Goal: Task Accomplishment & Management: Complete application form

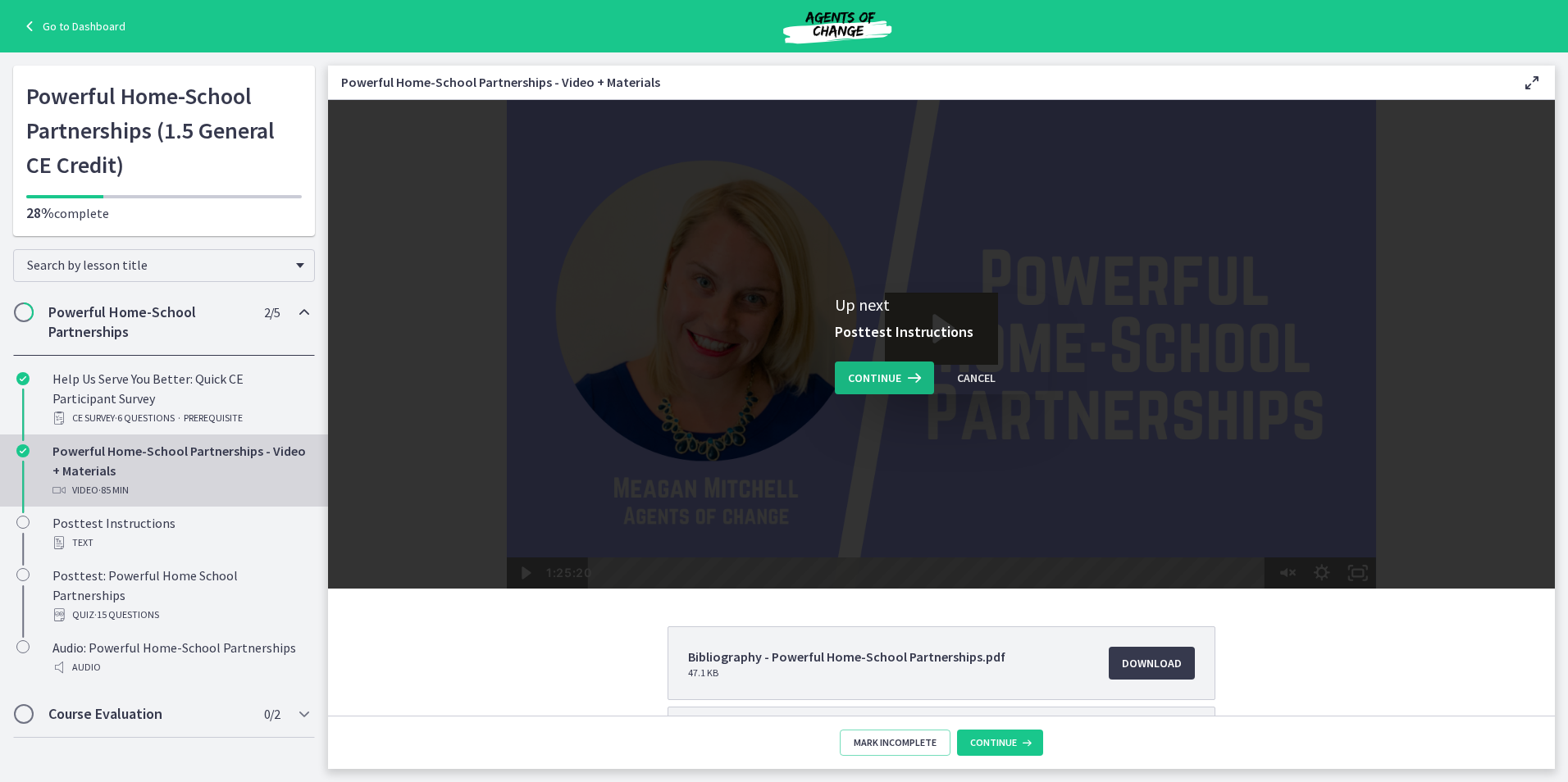
click at [863, 376] on span "Continue" at bounding box center [874, 377] width 53 height 19
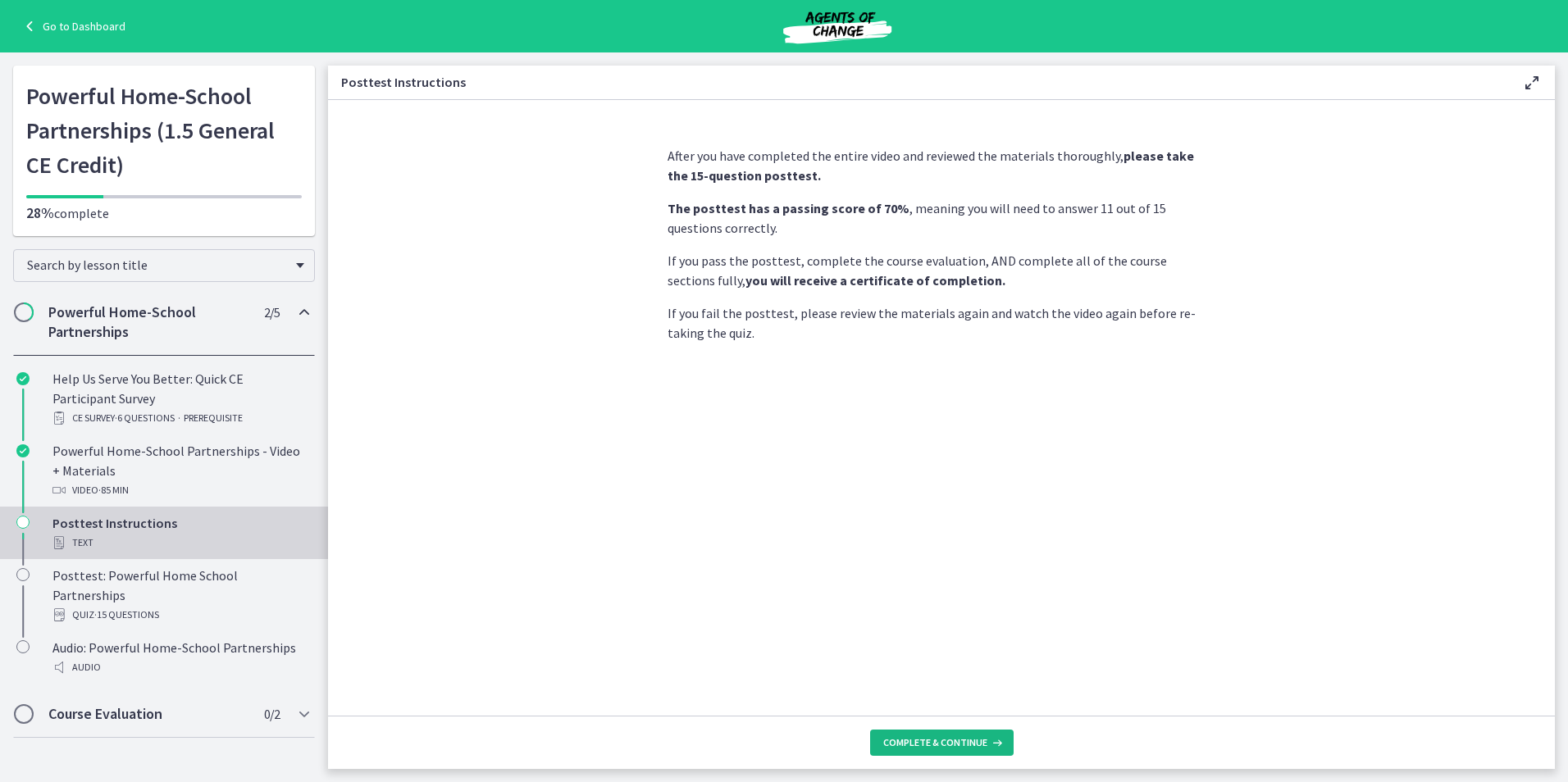
click at [946, 750] on button "Complete & continue" at bounding box center [942, 742] width 144 height 26
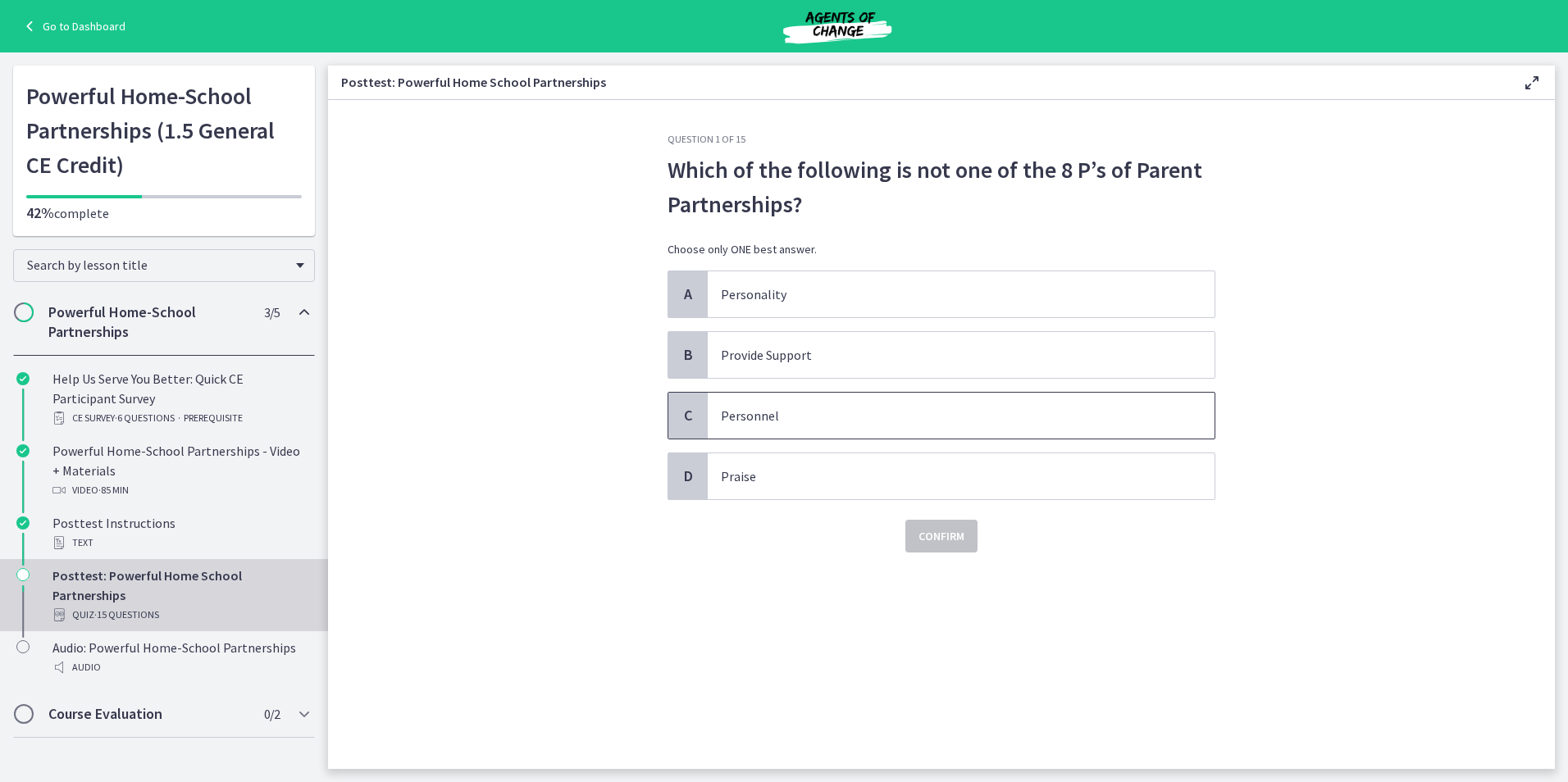
click at [837, 407] on p "Personnel" at bounding box center [944, 415] width 447 height 19
click at [953, 550] on button "Confirm" at bounding box center [940, 536] width 72 height 33
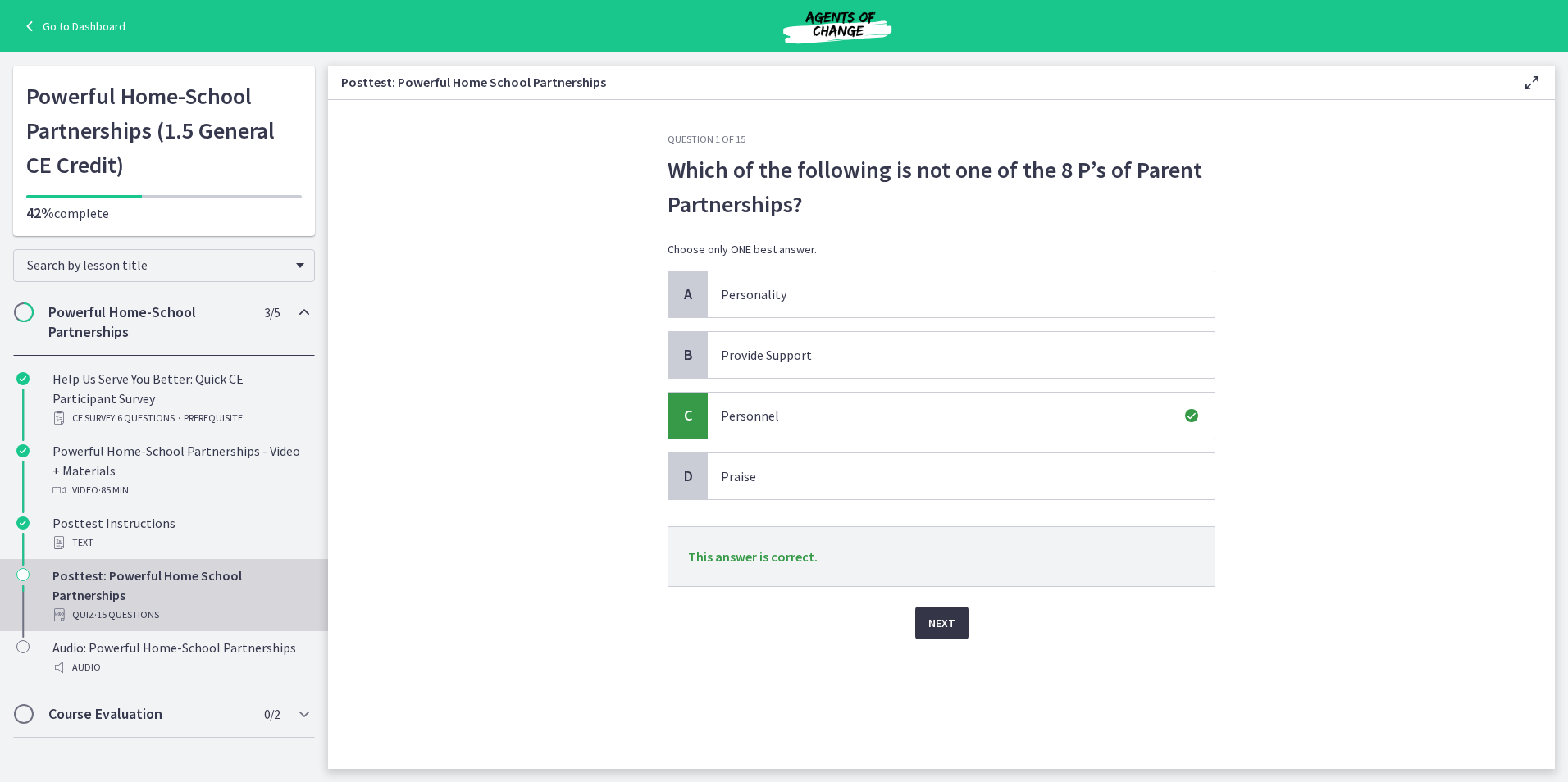
click at [960, 633] on button "Next" at bounding box center [941, 622] width 53 height 33
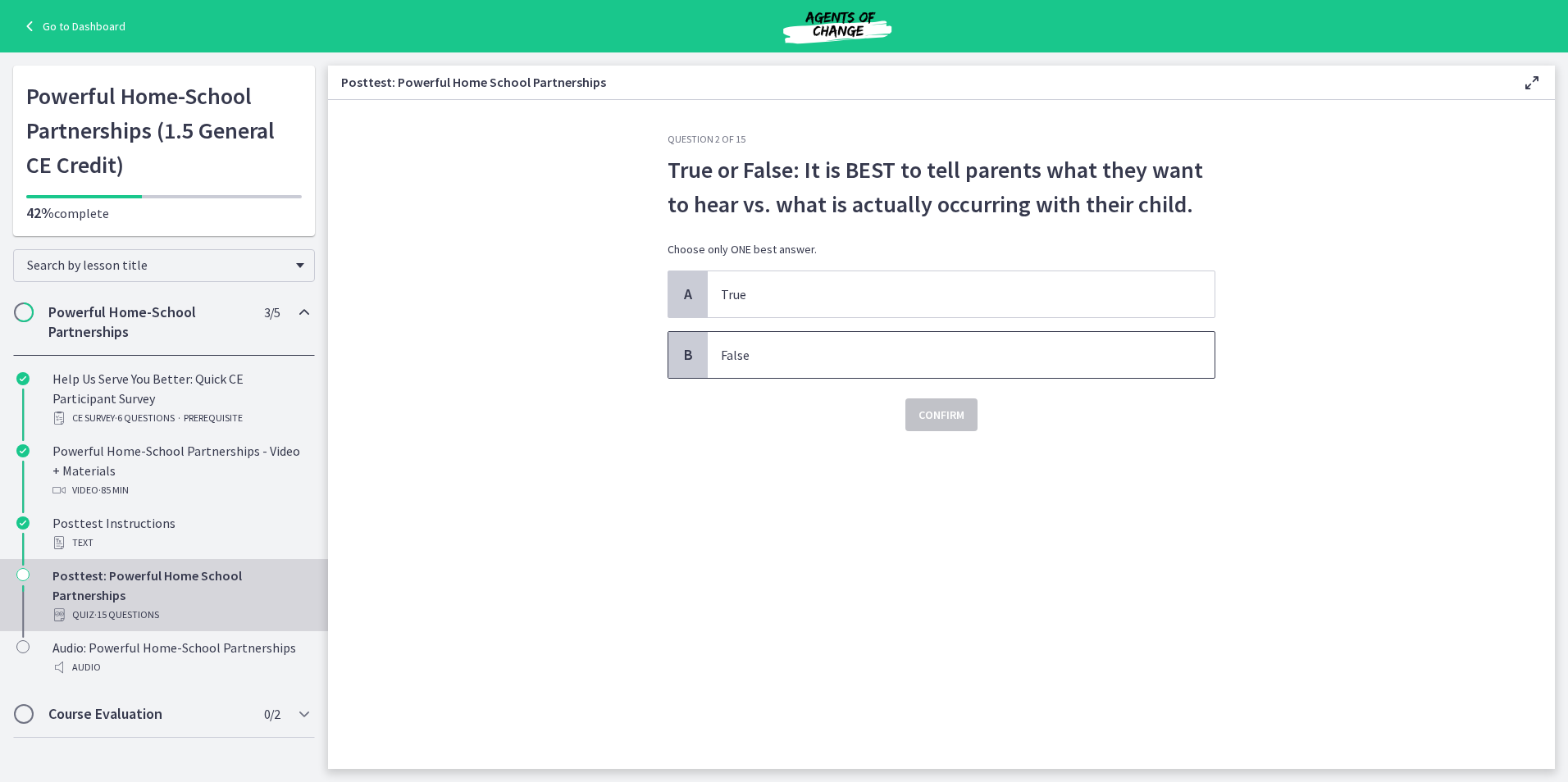
click at [803, 360] on p "False" at bounding box center [944, 354] width 447 height 19
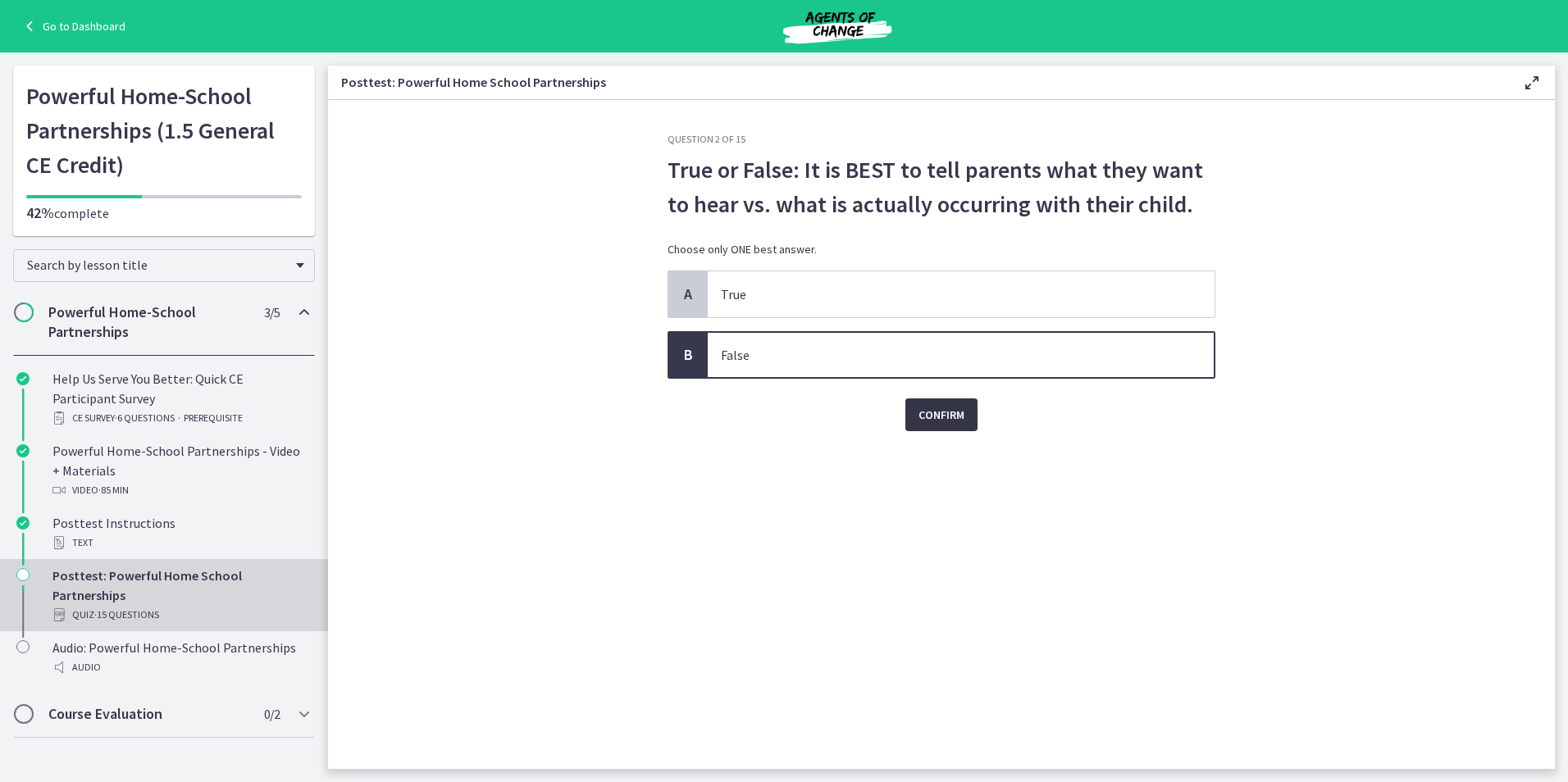
click at [950, 420] on span "Confirm" at bounding box center [941, 414] width 46 height 19
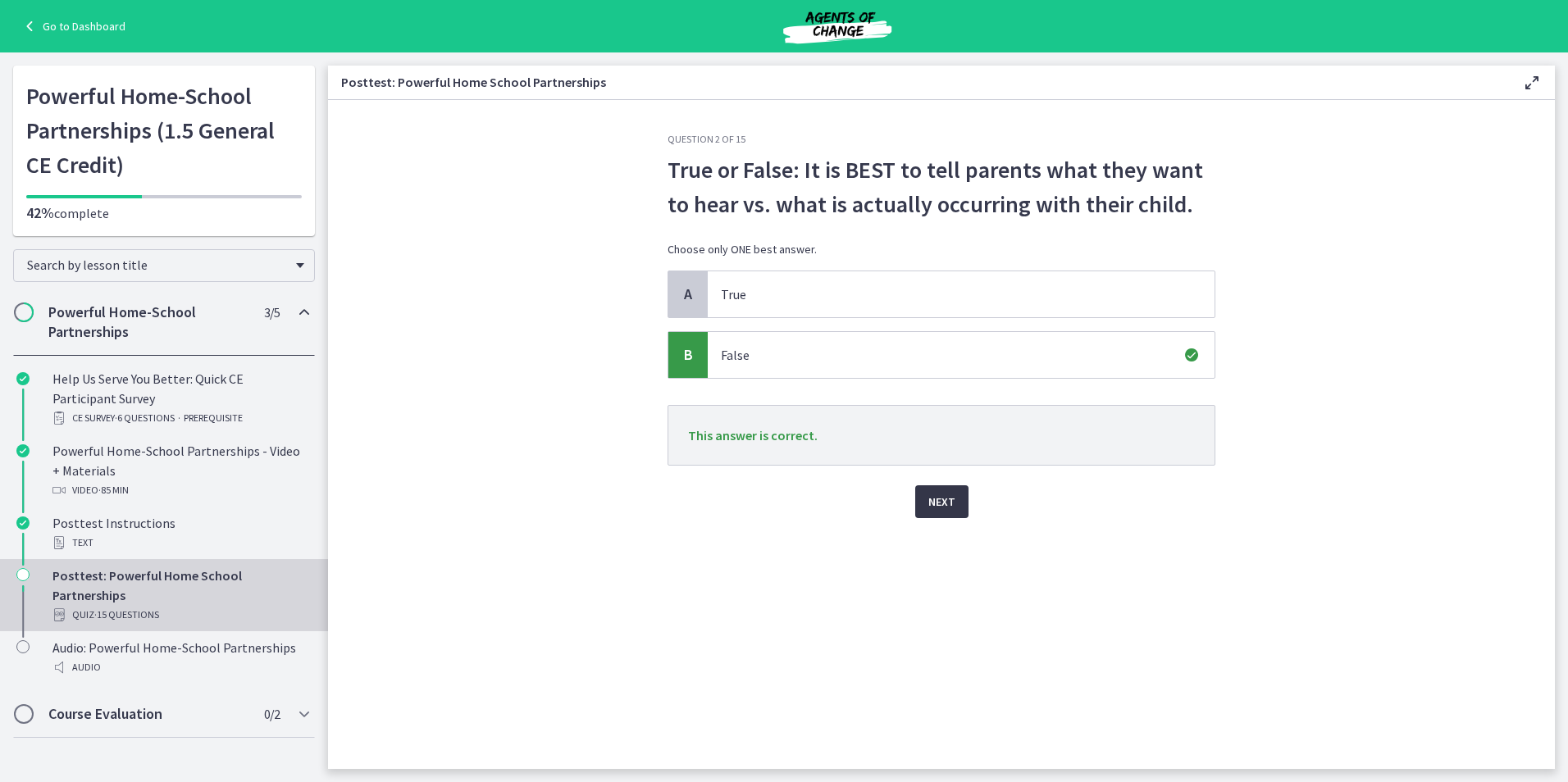
click at [929, 504] on span "Next" at bounding box center [942, 501] width 27 height 19
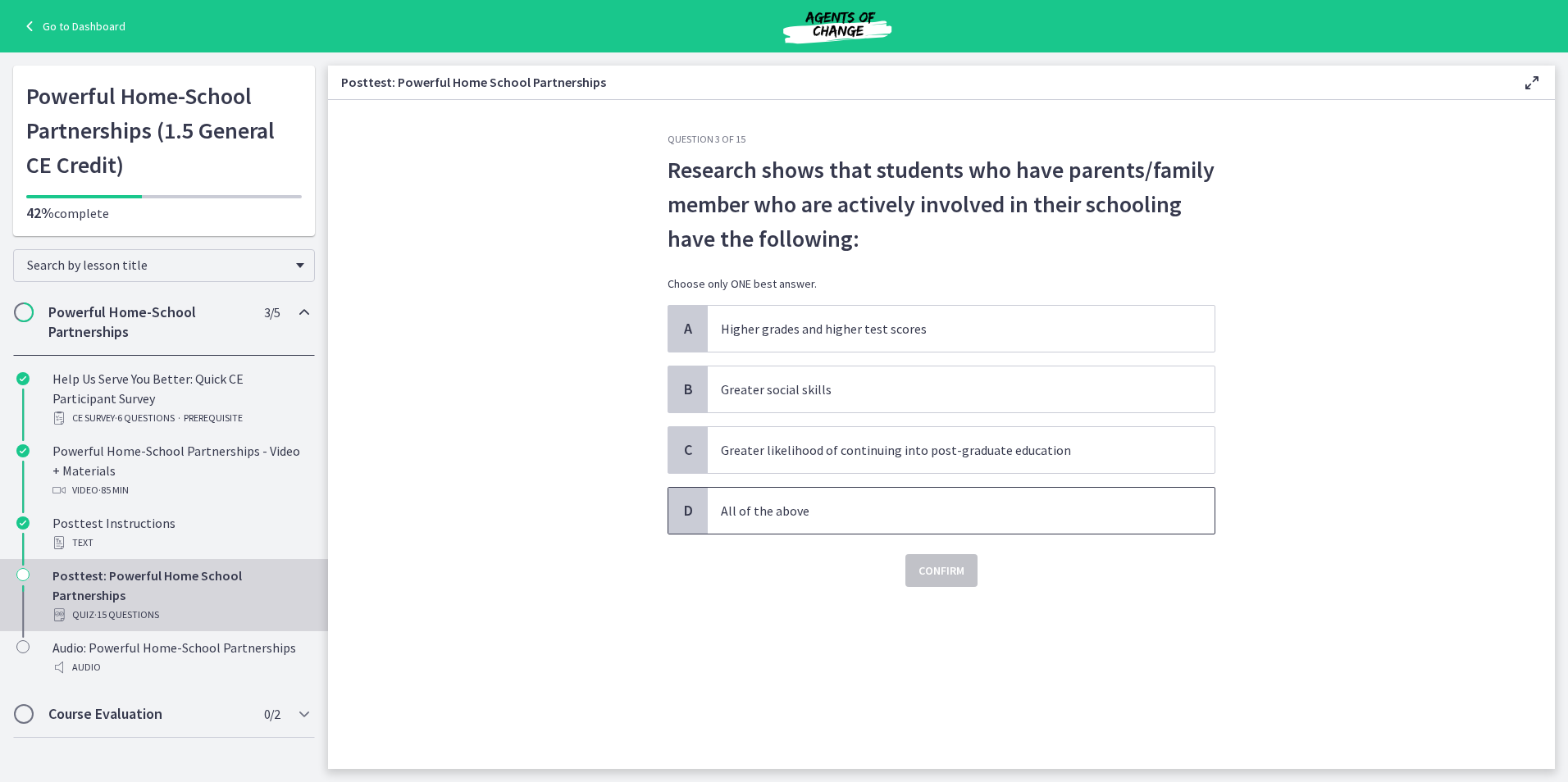
click at [1114, 525] on span "All of the above" at bounding box center [961, 511] width 507 height 46
click at [957, 571] on span "Confirm" at bounding box center [941, 570] width 46 height 19
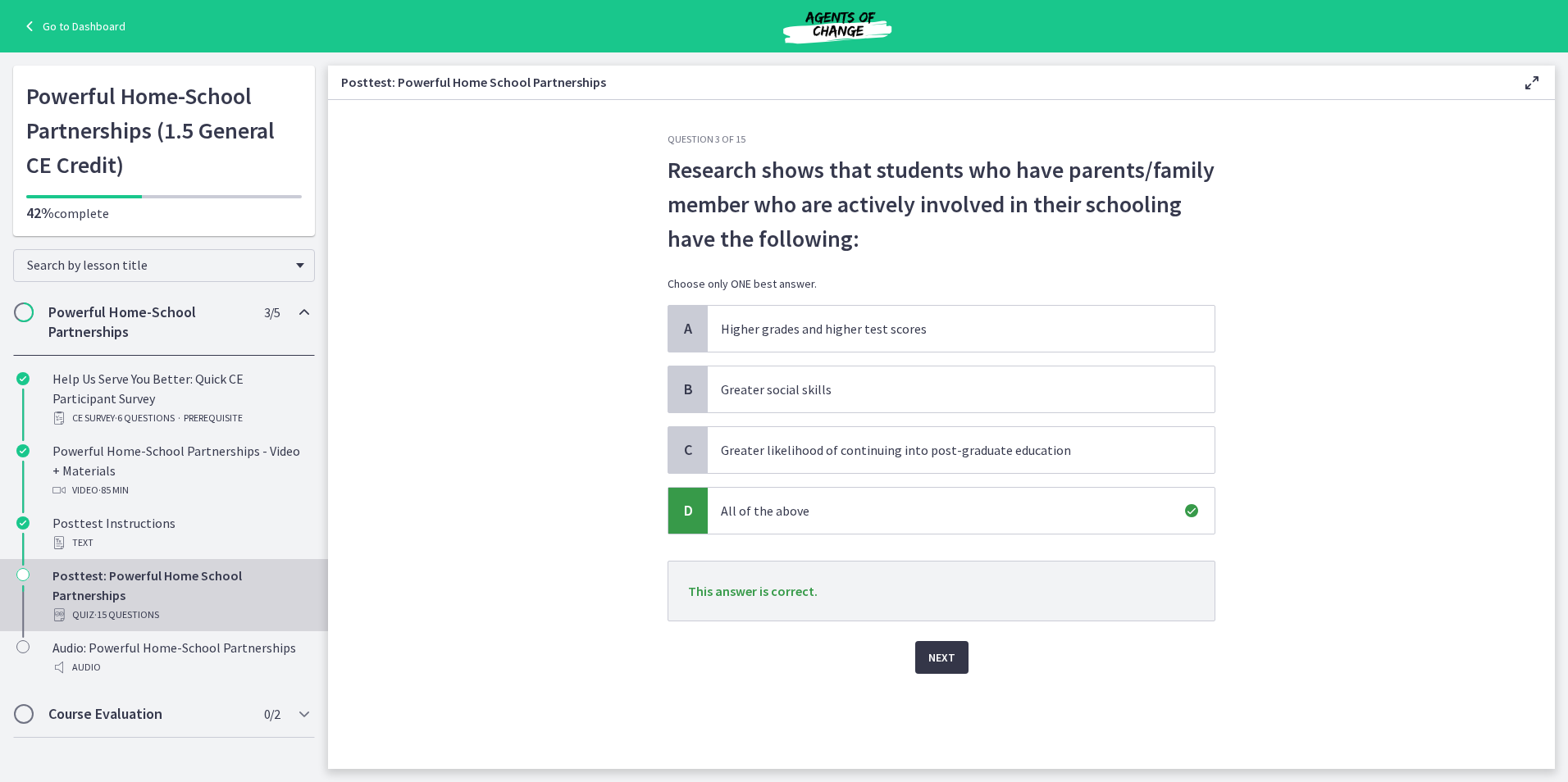
click at [918, 664] on button "Next" at bounding box center [941, 657] width 53 height 33
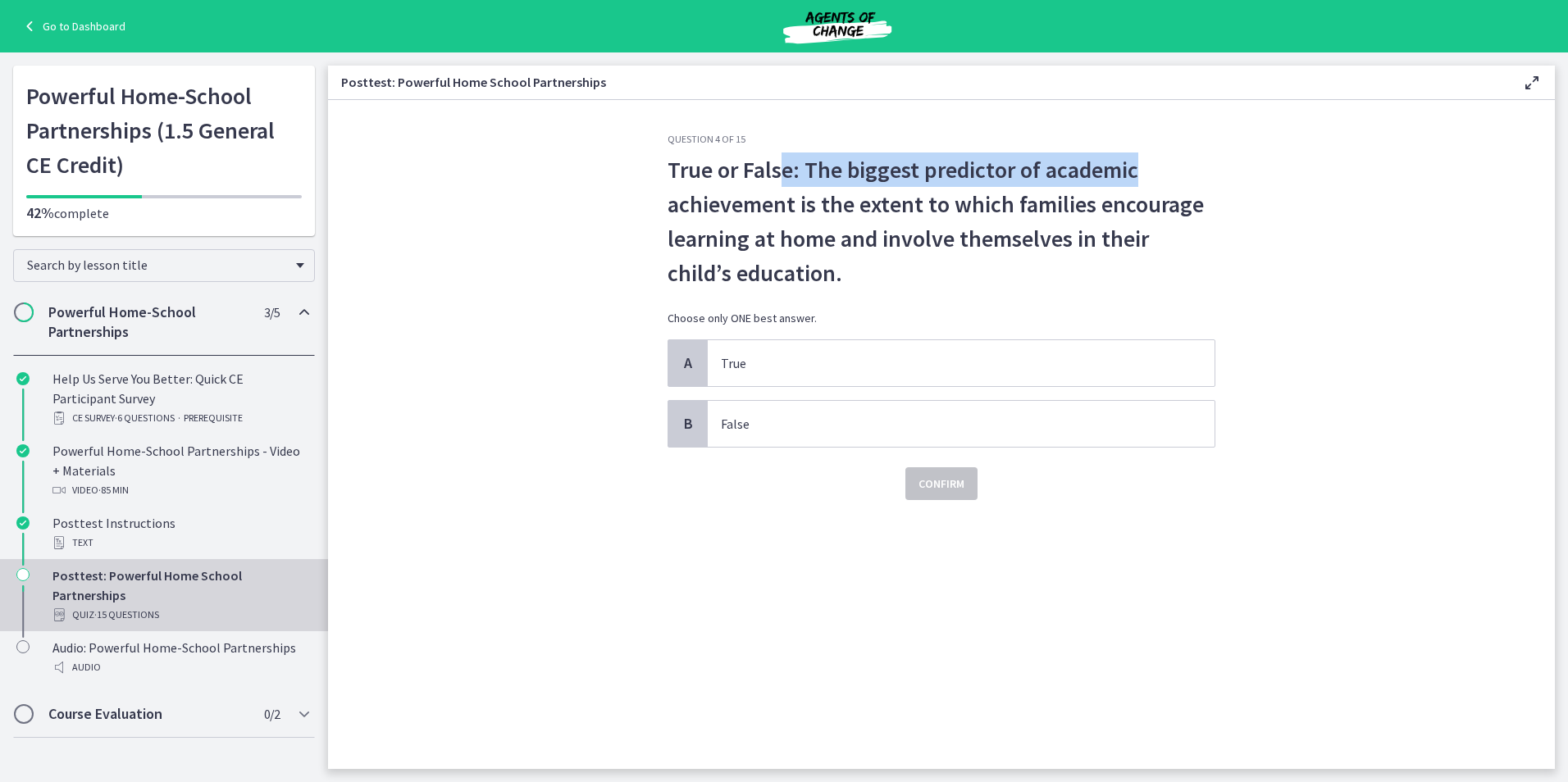
drag, startPoint x: 785, startPoint y: 175, endPoint x: 1231, endPoint y: 183, distance: 446.1
click at [1231, 183] on section "Question 4 of 15 True or False: The biggest predictor of academic achievement i…" at bounding box center [941, 434] width 1226 height 669
drag, startPoint x: 1039, startPoint y: 341, endPoint x: 1031, endPoint y: 364, distance: 24.4
click at [1042, 342] on span "True" at bounding box center [961, 363] width 507 height 46
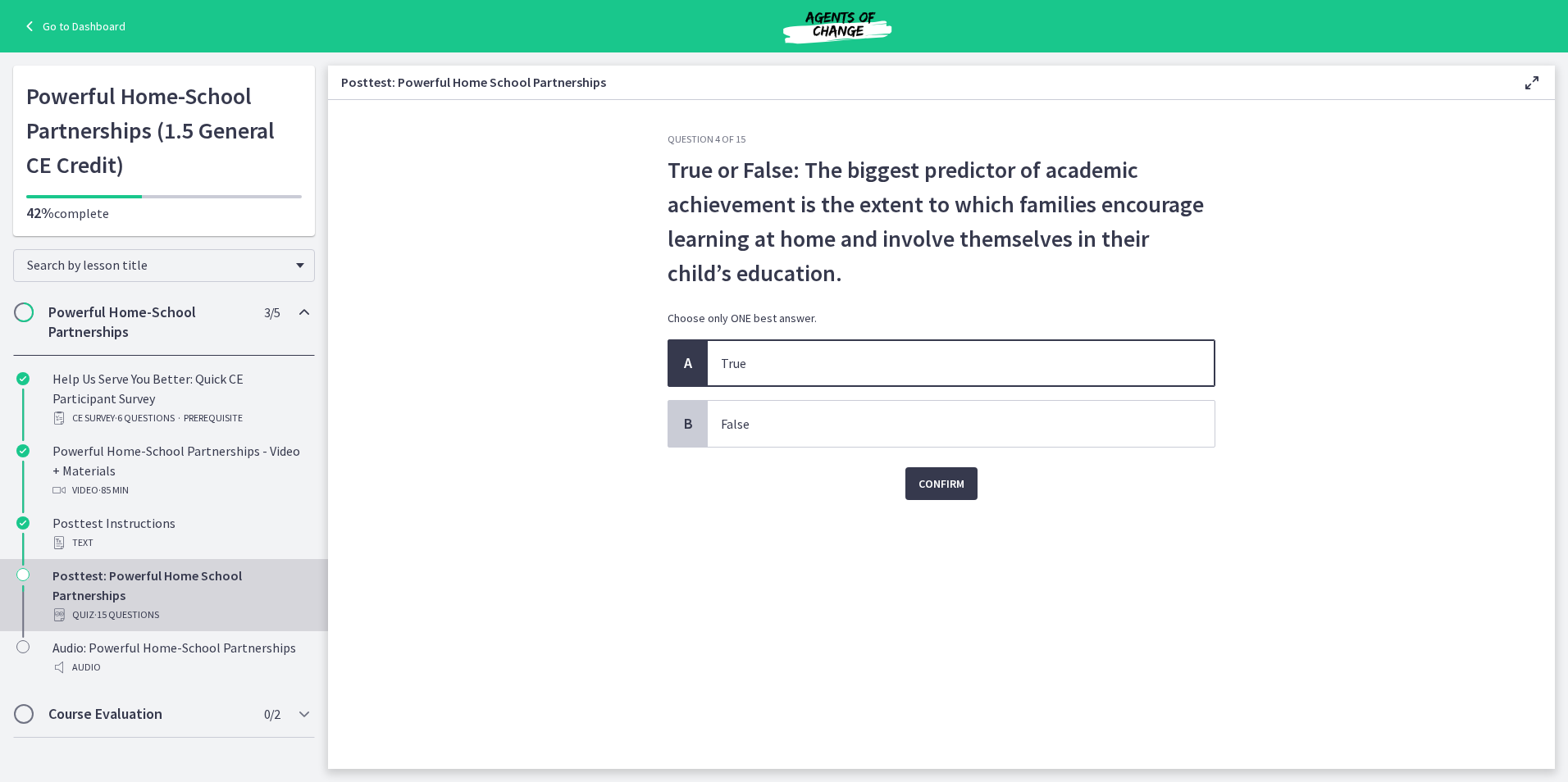
drag, startPoint x: 918, startPoint y: 503, endPoint x: 927, endPoint y: 501, distance: 9.2
click at [925, 502] on div "Question 4 of 15 True or False: The biggest predictor of academic achievement i…" at bounding box center [941, 451] width 574 height 636
click at [933, 494] on button "Confirm" at bounding box center [940, 484] width 72 height 33
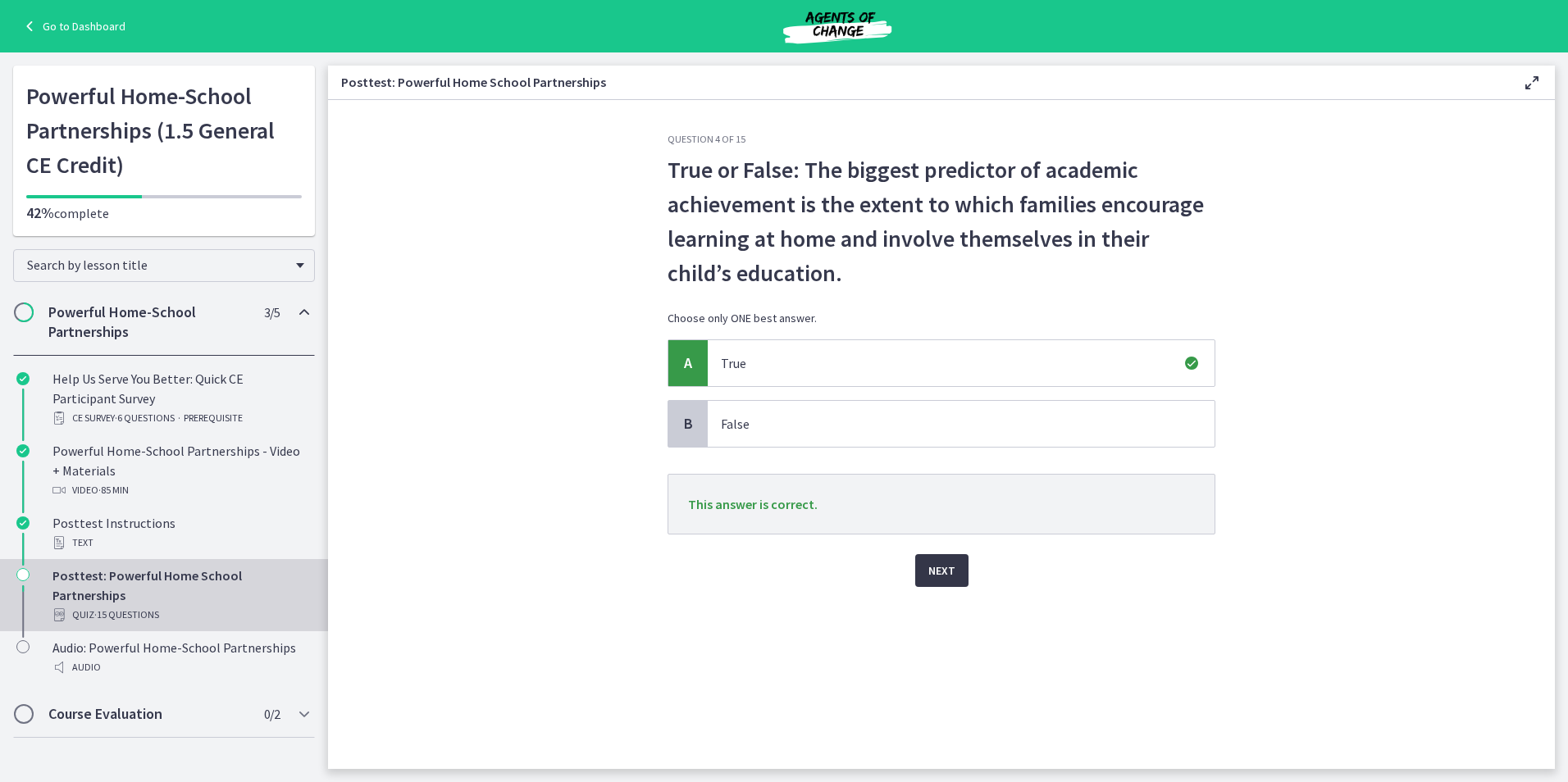
click at [954, 568] on span "Next" at bounding box center [942, 570] width 27 height 19
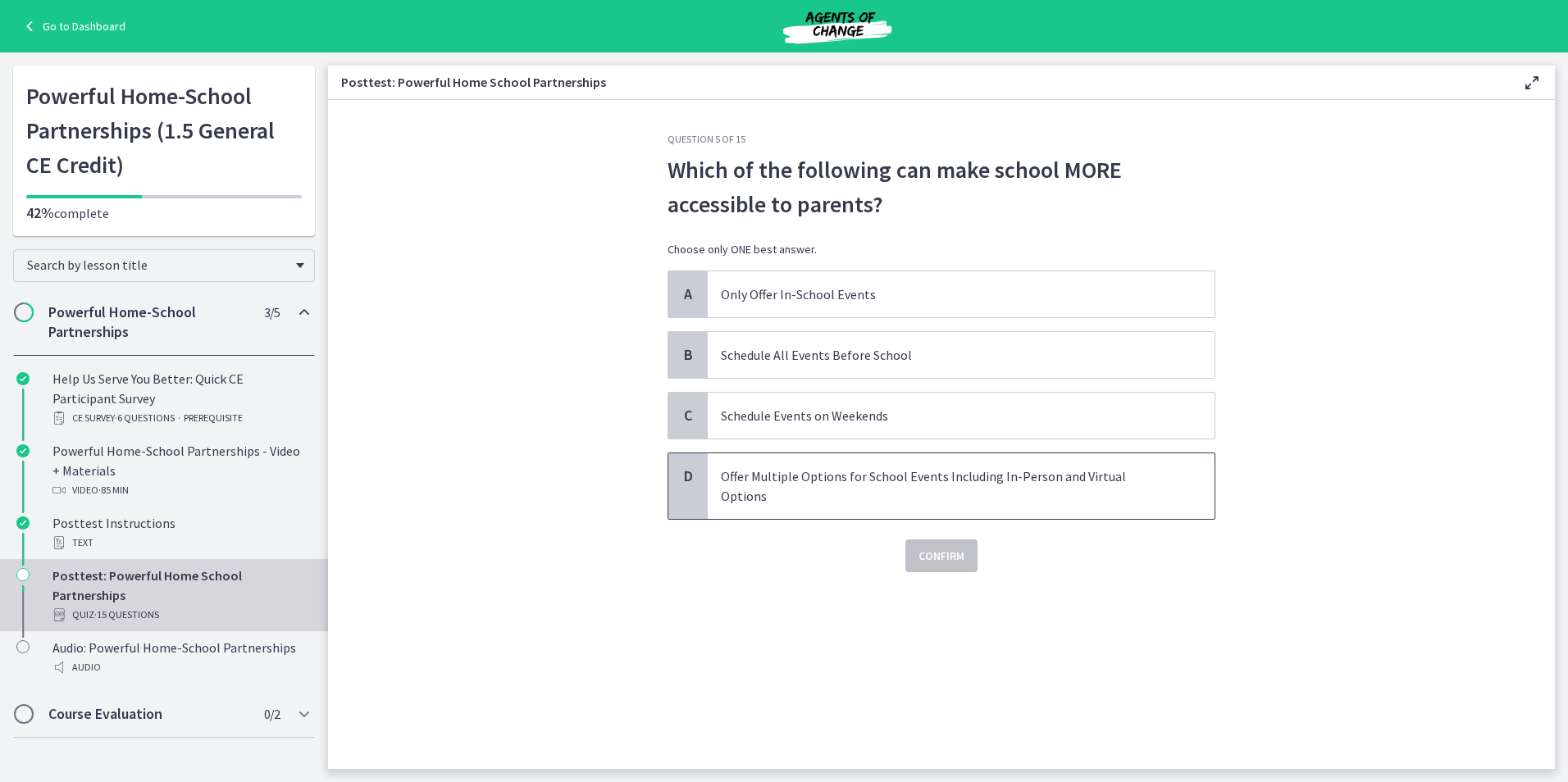
click at [798, 473] on p "Offer Multiple Options for School Events Including In-Person and Virtual Options" at bounding box center [944, 486] width 447 height 40
click at [948, 554] on div "Question 5 of 15 Which of the following can make school MORE accessible to pare…" at bounding box center [941, 451] width 574 height 636
click at [961, 546] on span "Confirm" at bounding box center [941, 555] width 46 height 19
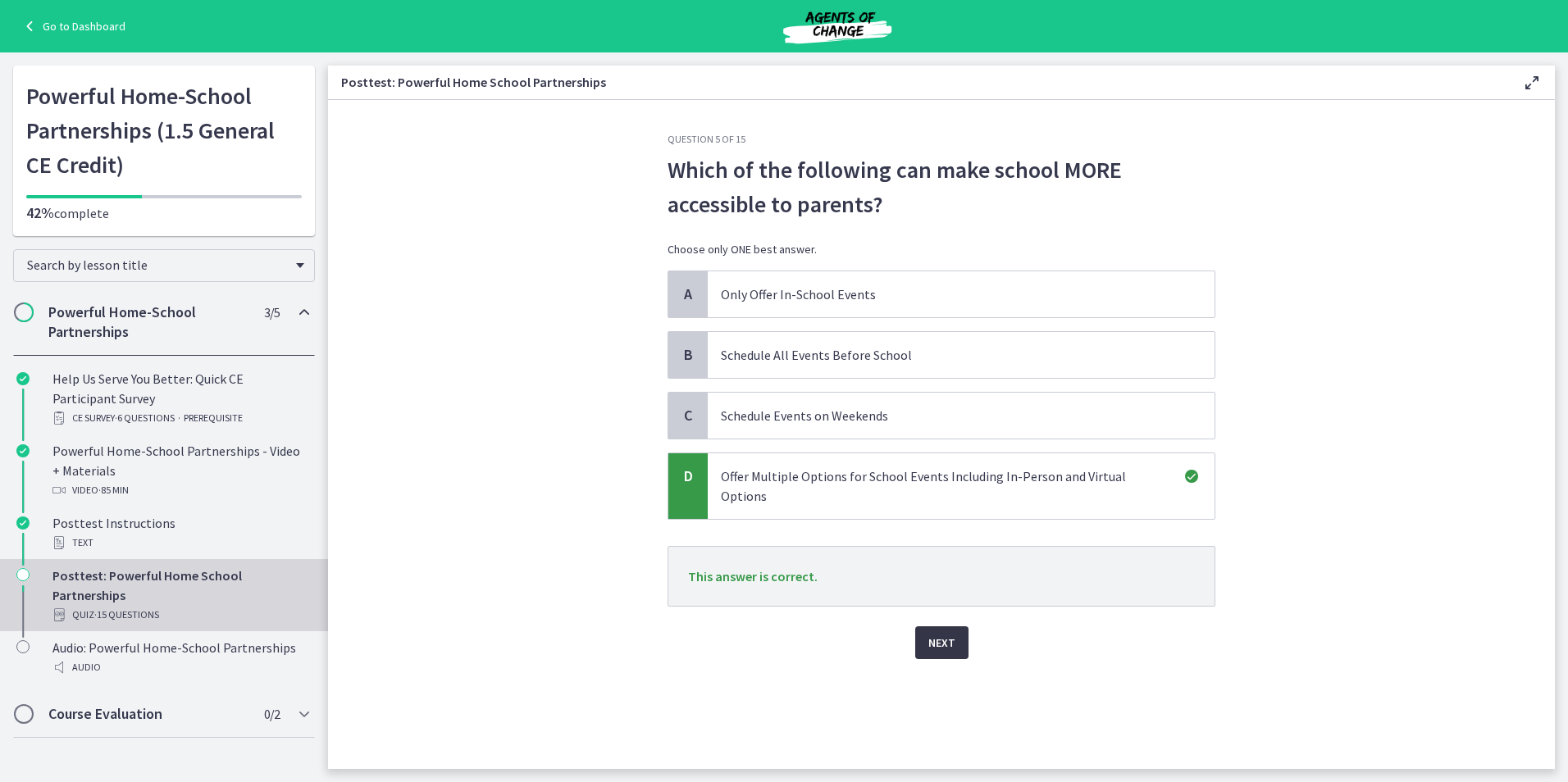
click at [938, 633] on span "Next" at bounding box center [942, 643] width 27 height 19
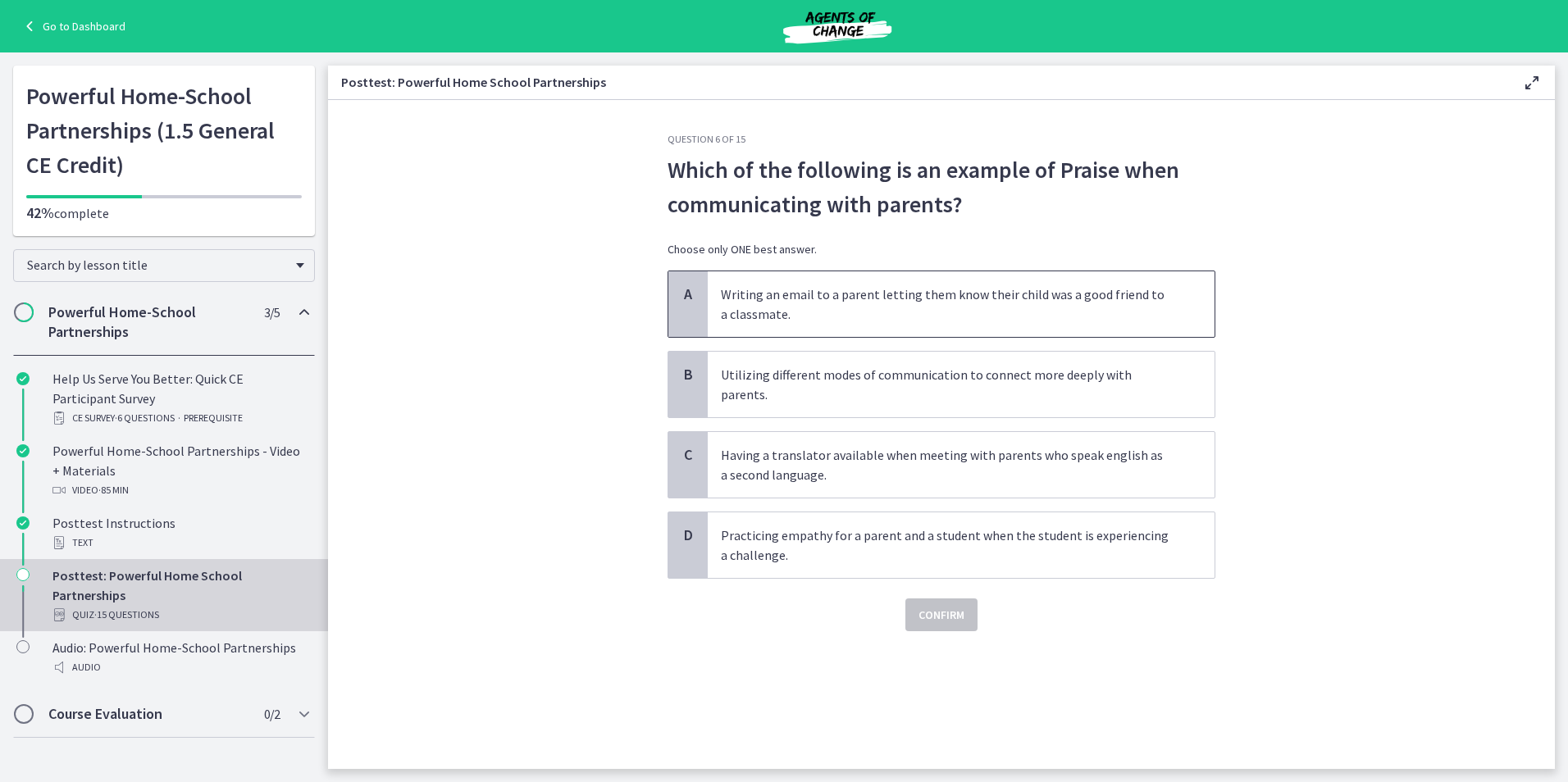
click at [892, 298] on p "Writing an email to a parent letting them know their child was a good friend to…" at bounding box center [944, 304] width 447 height 40
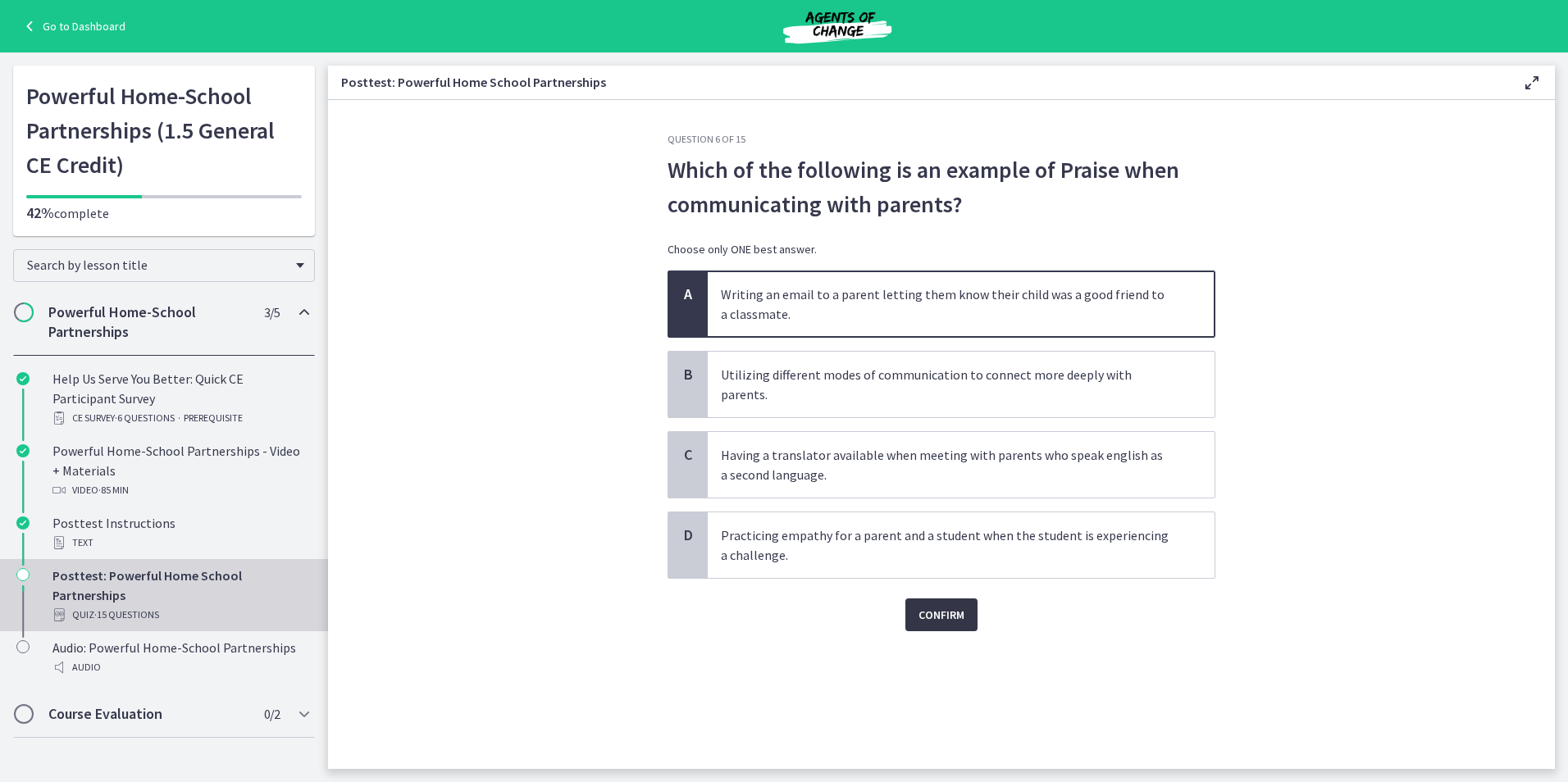
click at [946, 605] on span "Confirm" at bounding box center [941, 615] width 46 height 19
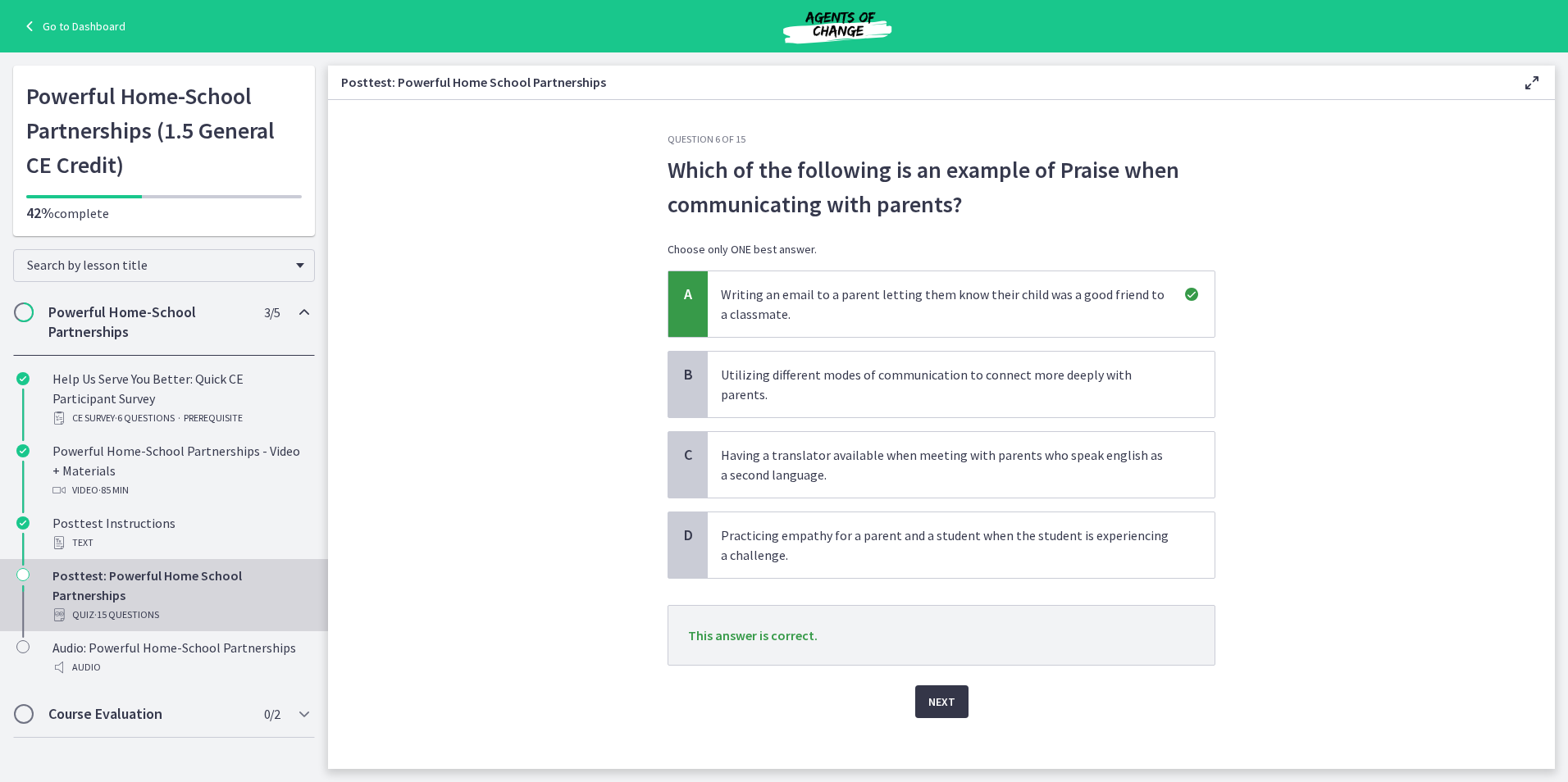
click at [934, 692] on span "Next" at bounding box center [942, 701] width 27 height 19
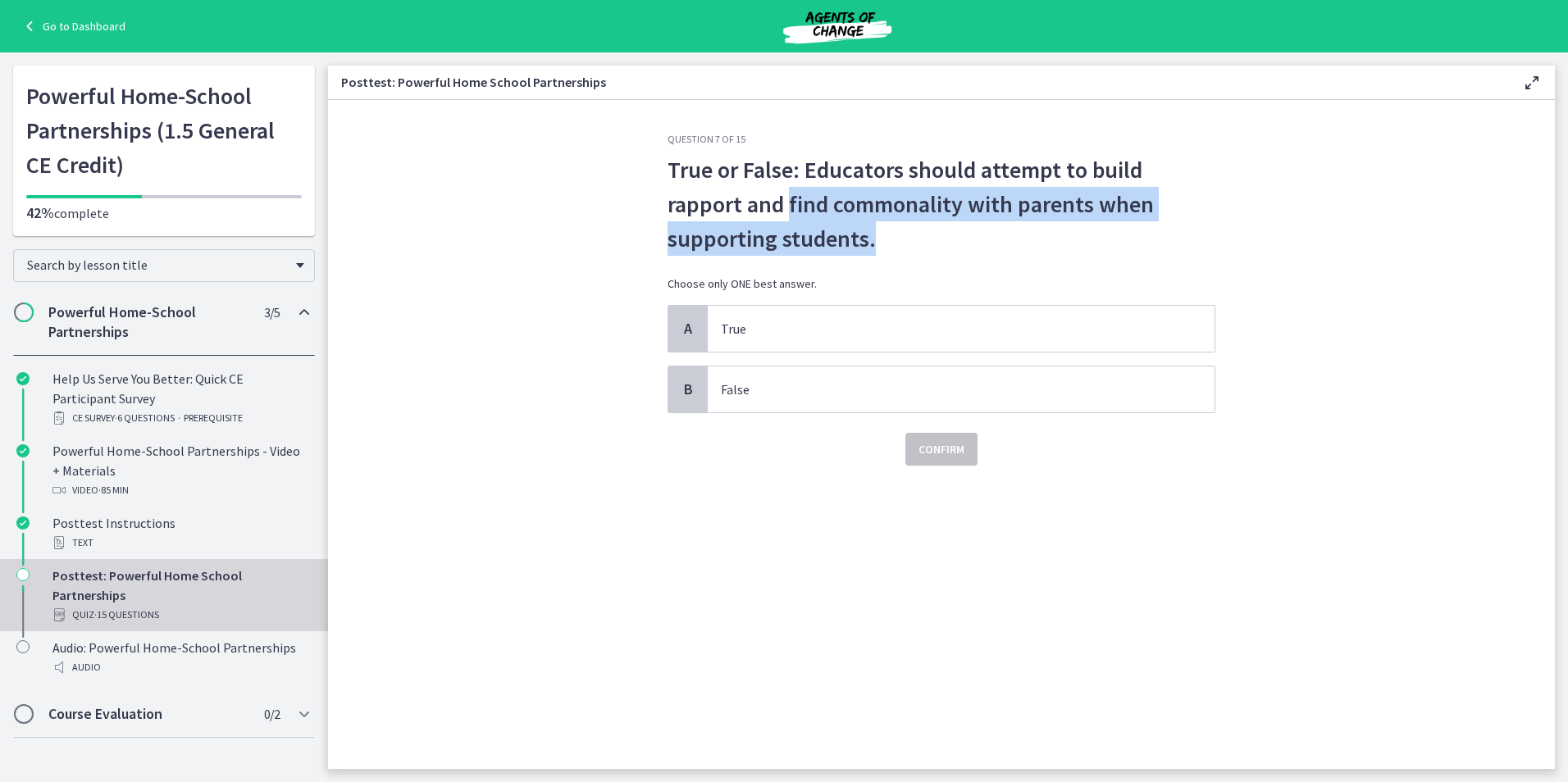
drag, startPoint x: 788, startPoint y: 203, endPoint x: 938, endPoint y: 227, distance: 151.9
click at [938, 227] on p "True or False: Educators should attempt to build rapport and find commonality w…" at bounding box center [941, 204] width 548 height 103
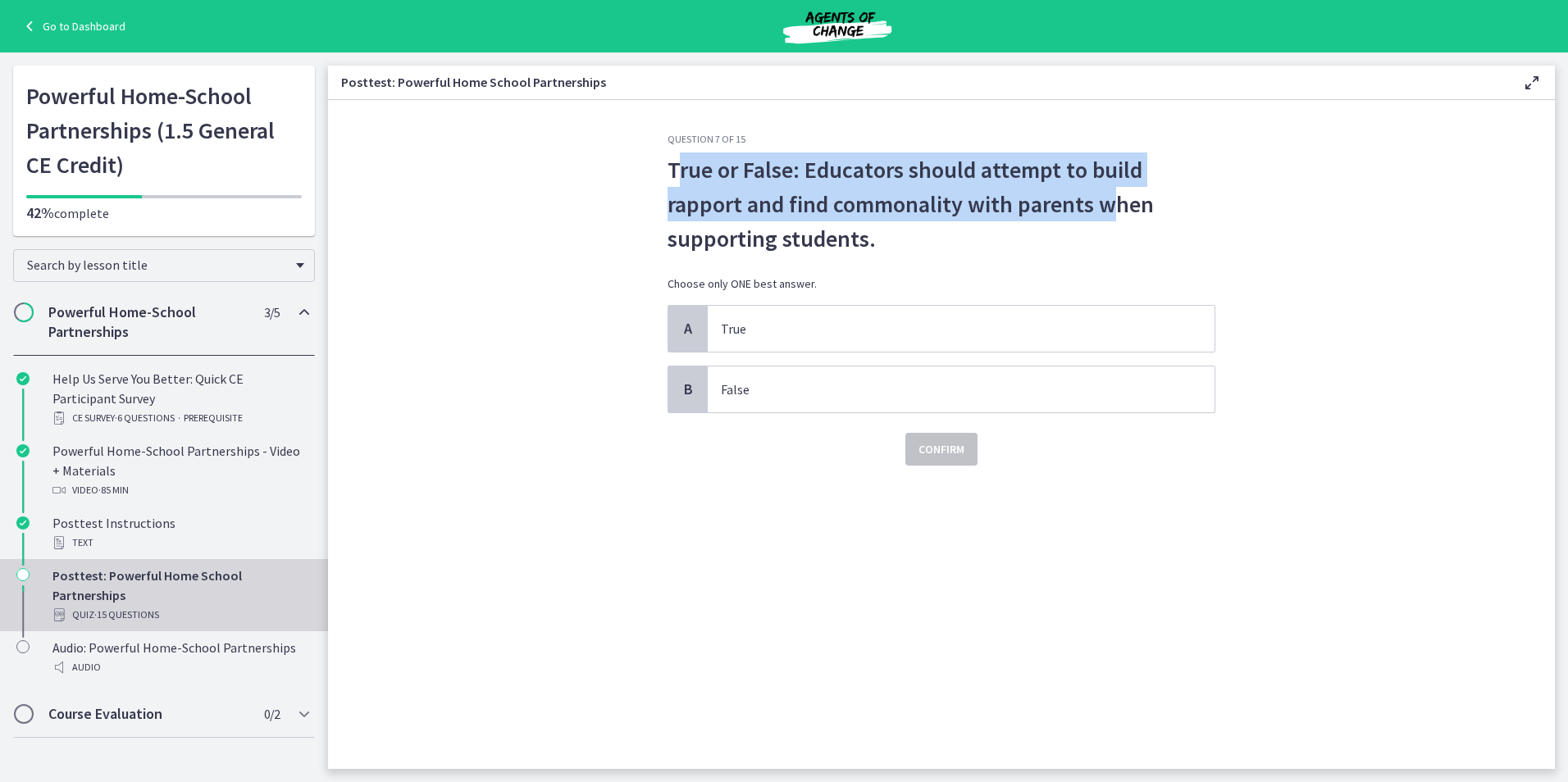
drag, startPoint x: 674, startPoint y: 168, endPoint x: 1110, endPoint y: 218, distance: 438.9
click at [1110, 218] on p "True or False: Educators should attempt to build rapport and find commonality w…" at bounding box center [941, 204] width 548 height 103
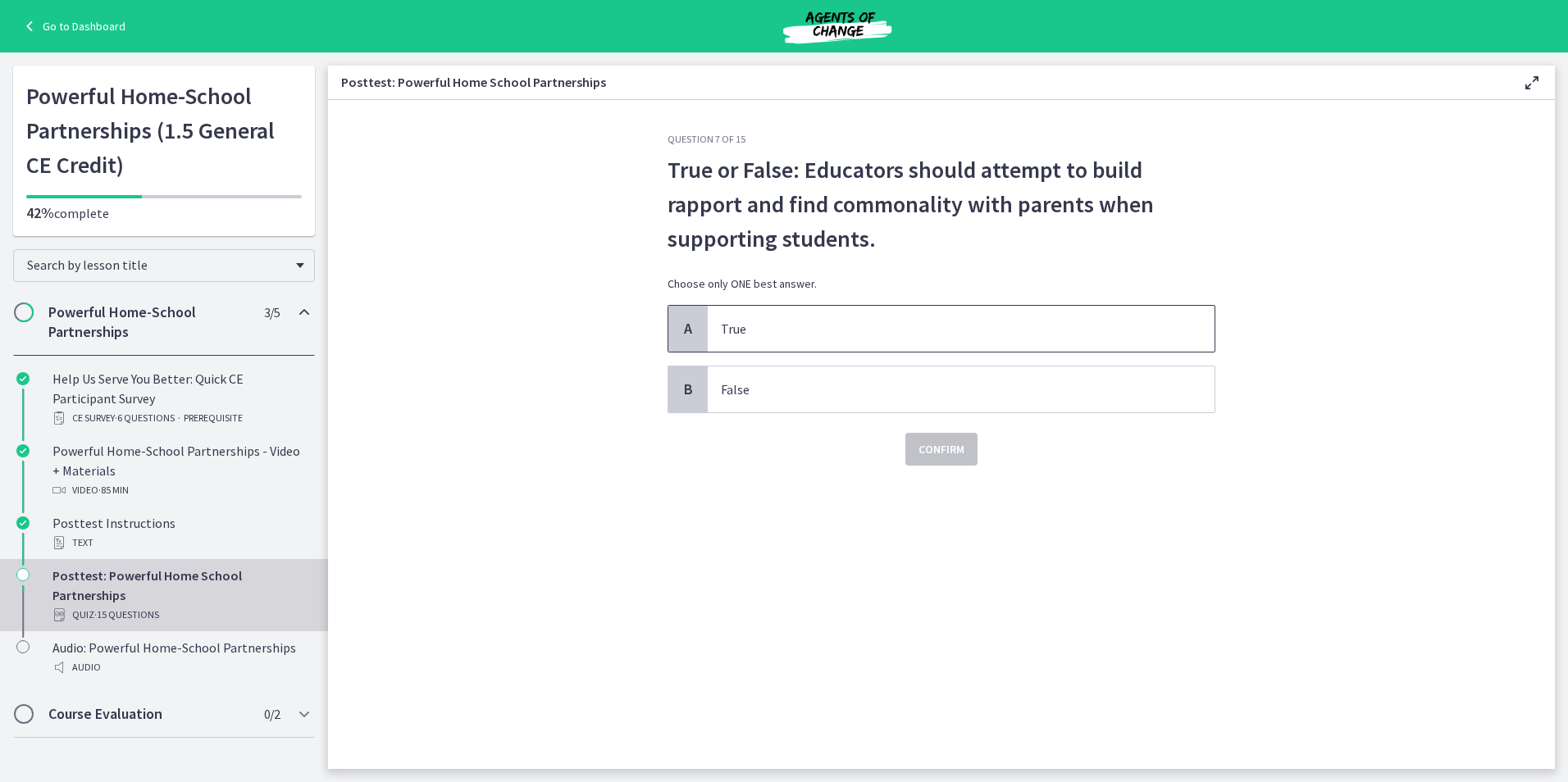
click at [842, 316] on span "True" at bounding box center [961, 329] width 507 height 46
click at [954, 458] on span "Confirm" at bounding box center [941, 449] width 46 height 19
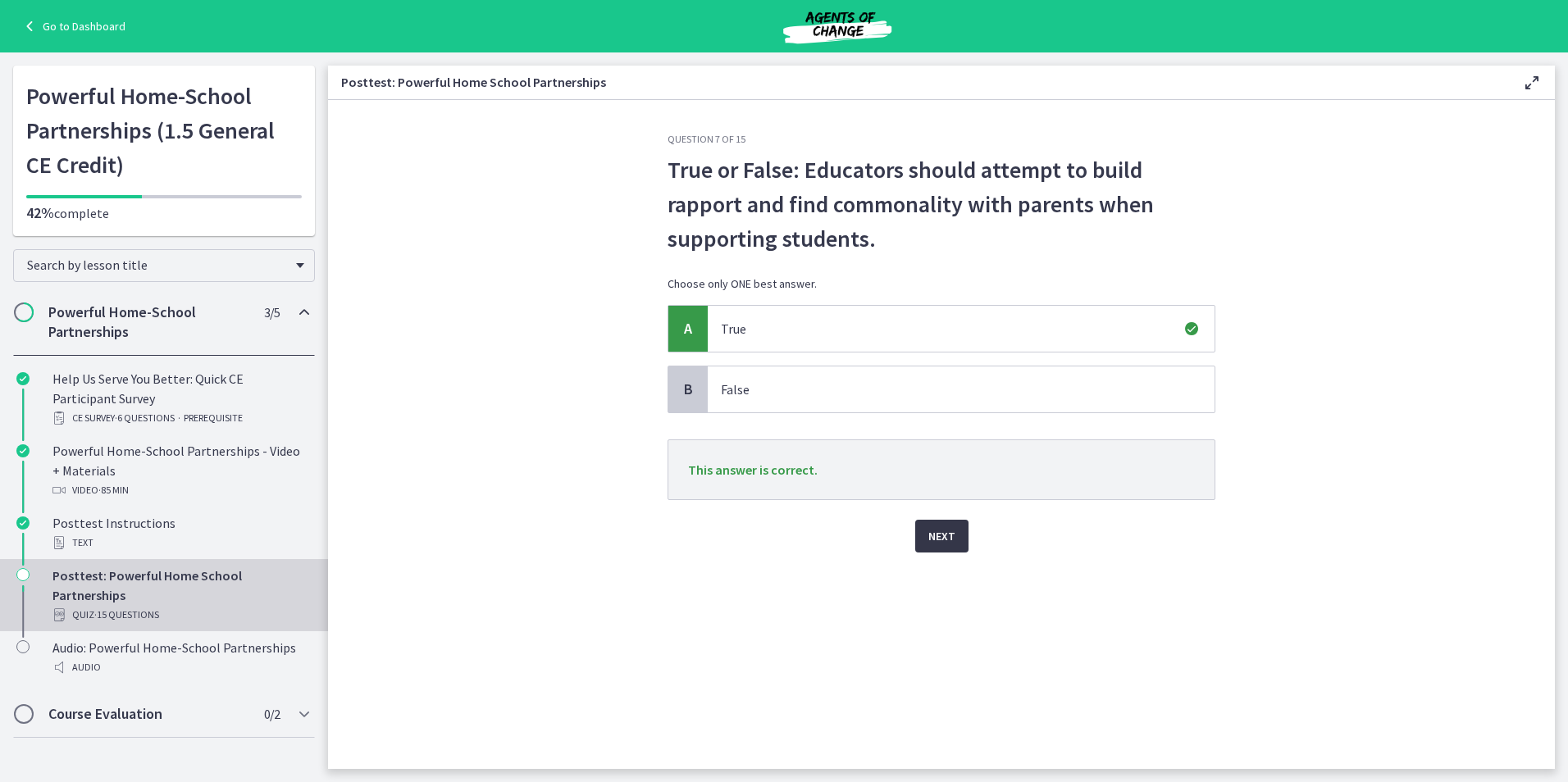
click at [956, 539] on button "Next" at bounding box center [941, 536] width 53 height 33
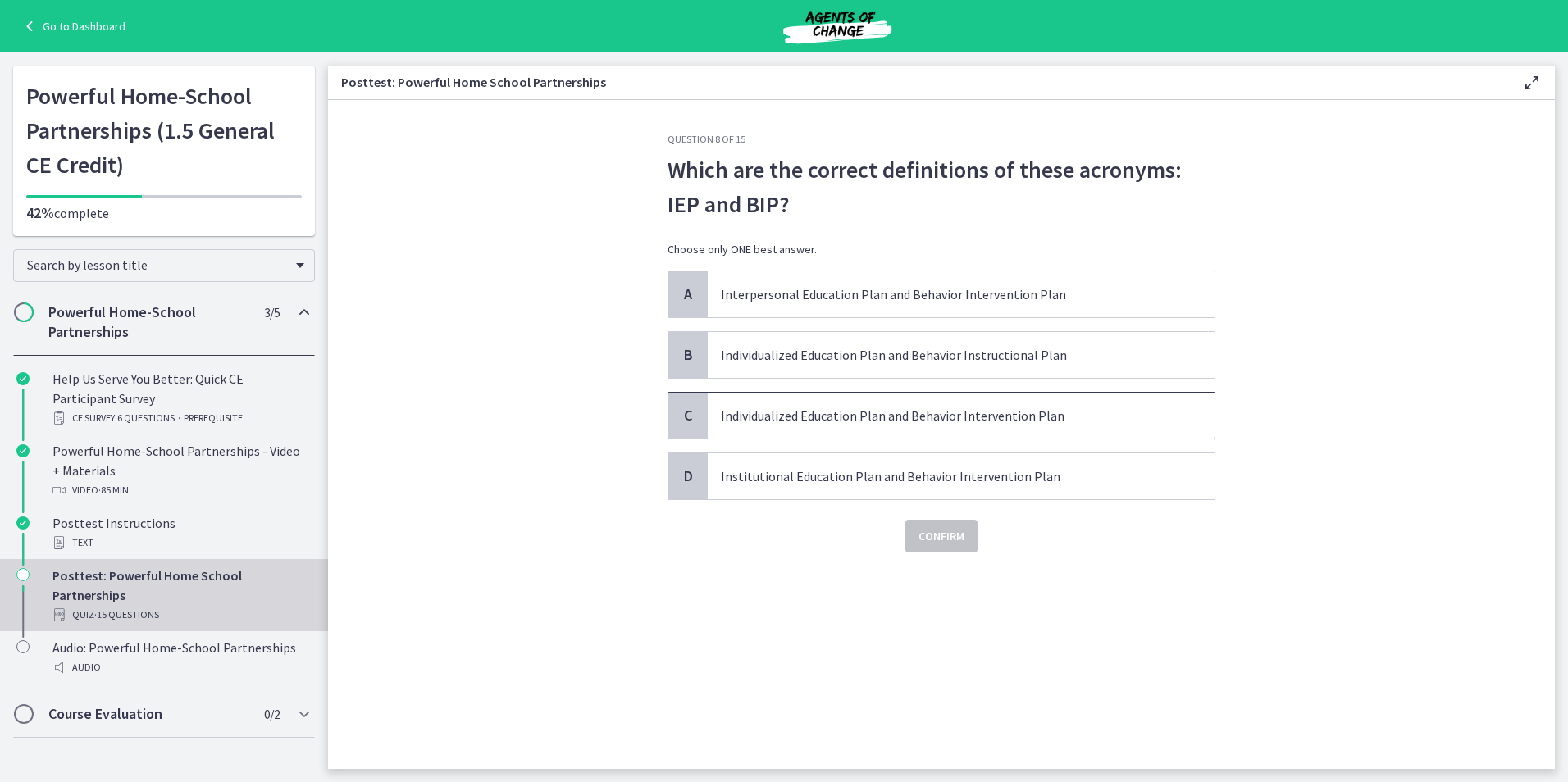
click at [821, 410] on p "Individualized Education Plan and Behavior Intervention Plan" at bounding box center [944, 415] width 447 height 19
click at [929, 533] on span "Confirm" at bounding box center [941, 535] width 46 height 19
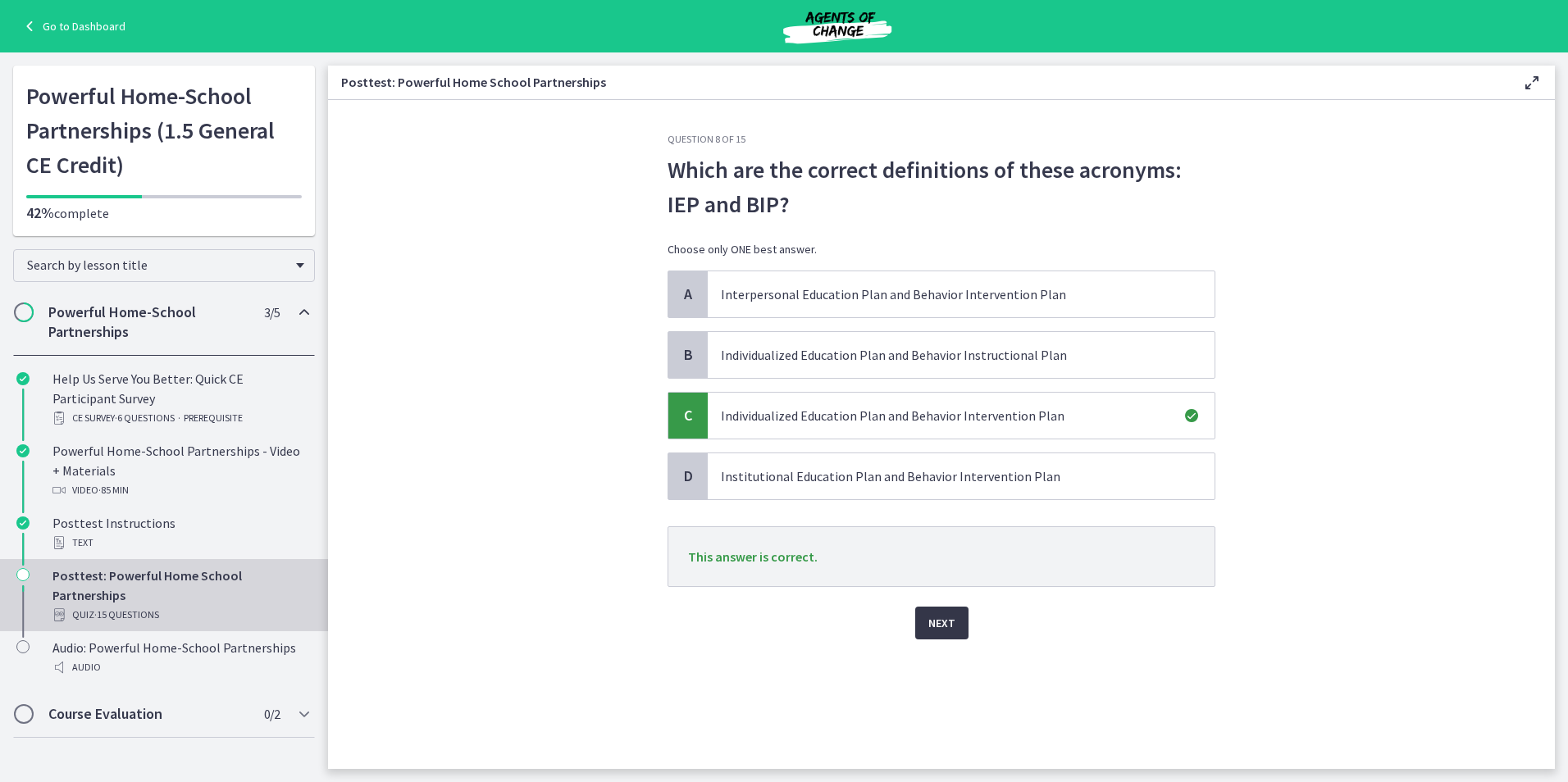
click at [943, 621] on span "Next" at bounding box center [942, 622] width 27 height 19
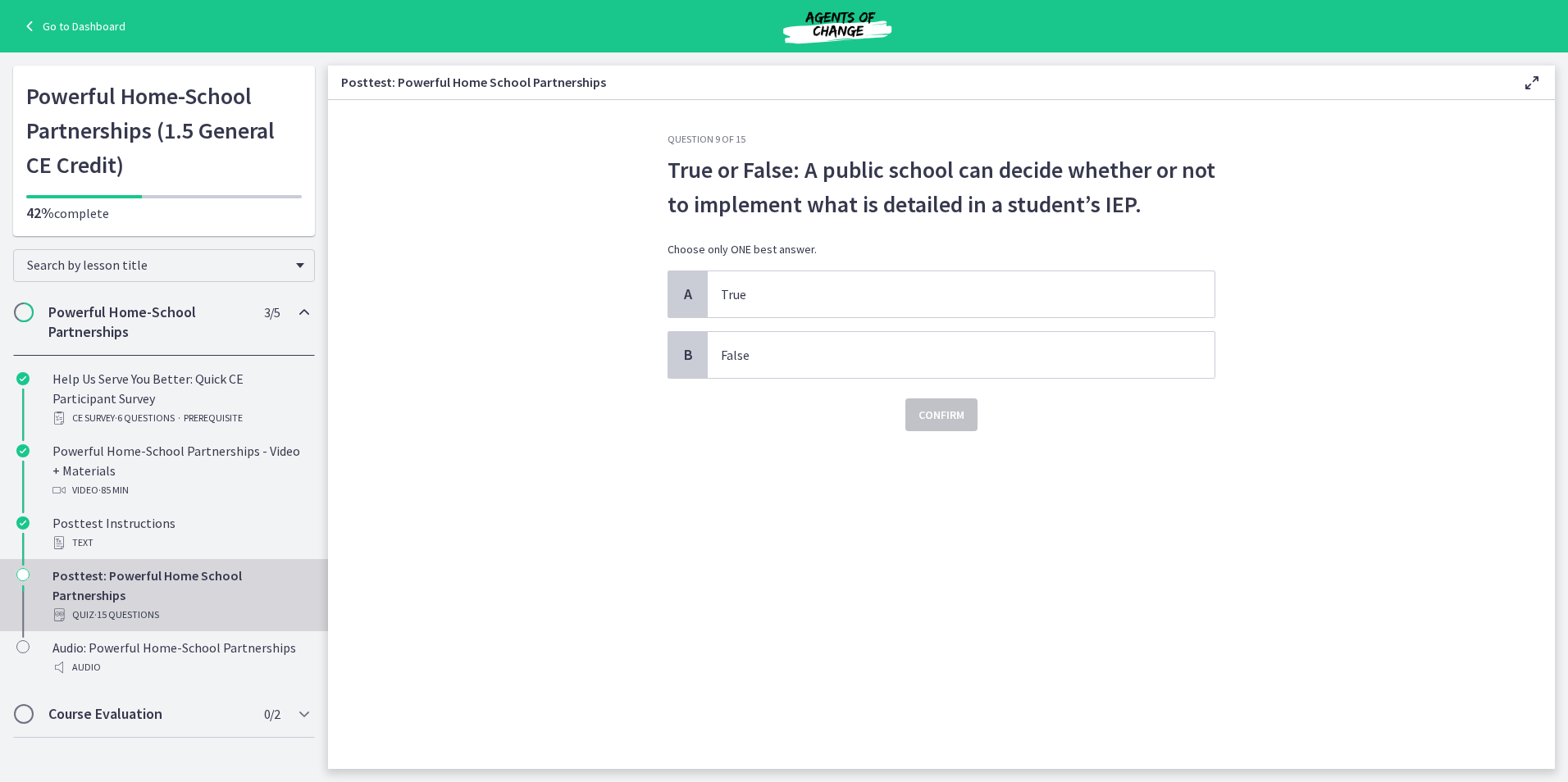
drag, startPoint x: 821, startPoint y: 170, endPoint x: 1327, endPoint y: 211, distance: 507.7
click at [1327, 211] on section "Question 9 of 15 True or False: A public school can decide whether or not to im…" at bounding box center [941, 434] width 1226 height 669
click at [873, 292] on p "True" at bounding box center [944, 293] width 447 height 19
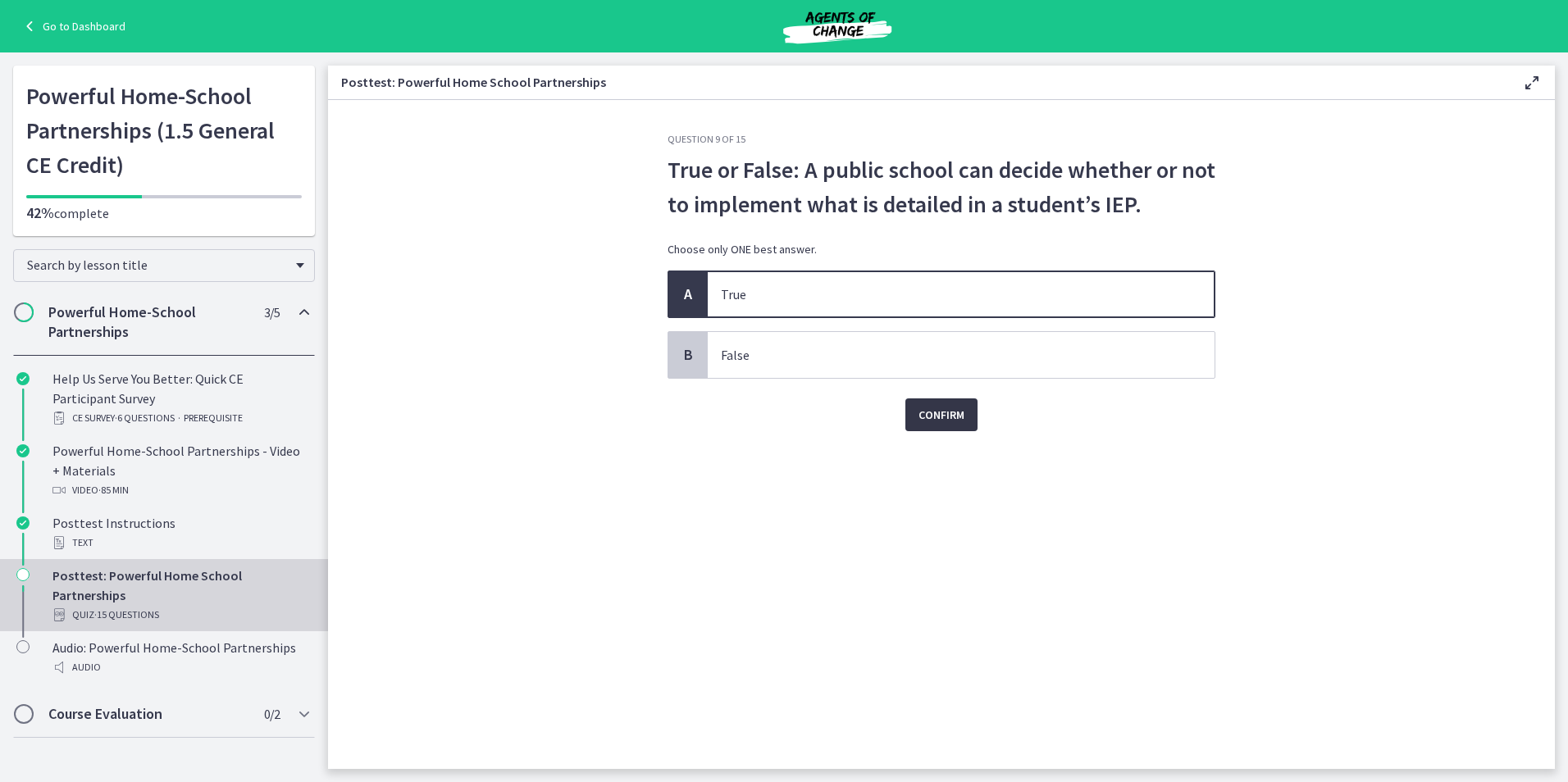
click at [949, 411] on span "Confirm" at bounding box center [941, 414] width 46 height 19
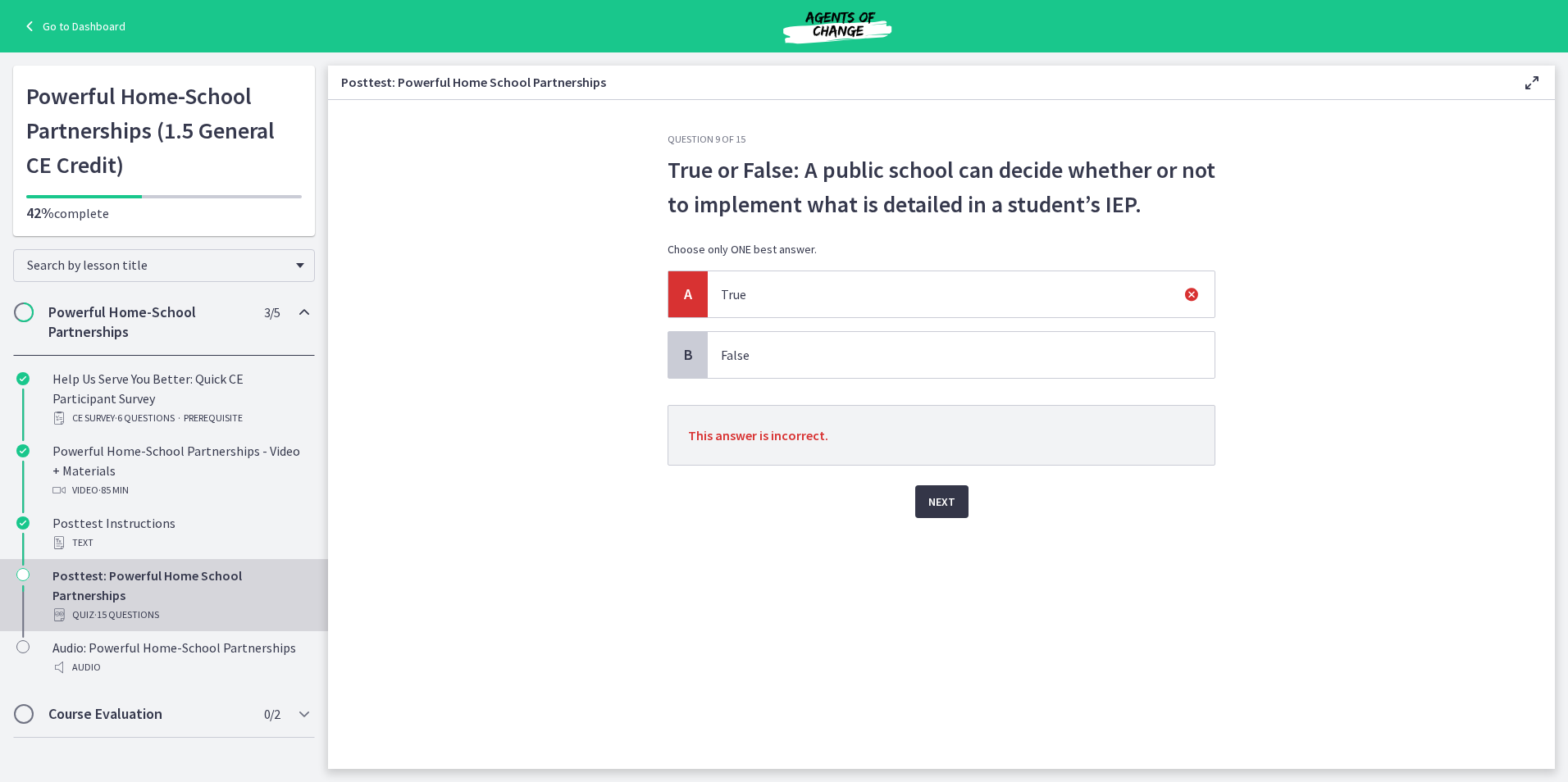
click at [945, 500] on span "Next" at bounding box center [942, 501] width 27 height 19
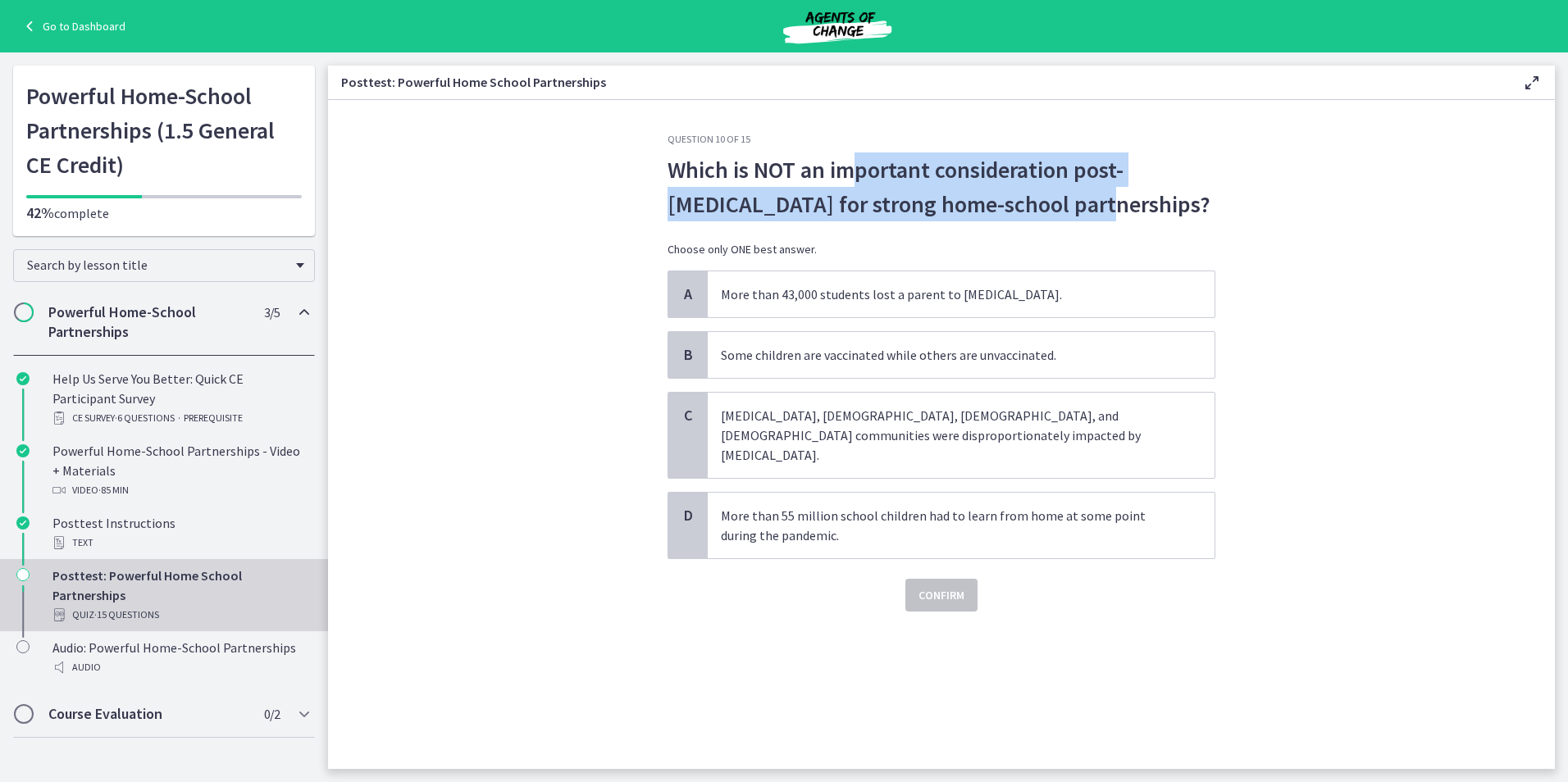
drag, startPoint x: 872, startPoint y: 160, endPoint x: 1109, endPoint y: 204, distance: 241.0
click at [1109, 204] on p "Which is NOT an important consideration post-[MEDICAL_DATA] for strong home-sch…" at bounding box center [941, 186] width 548 height 68
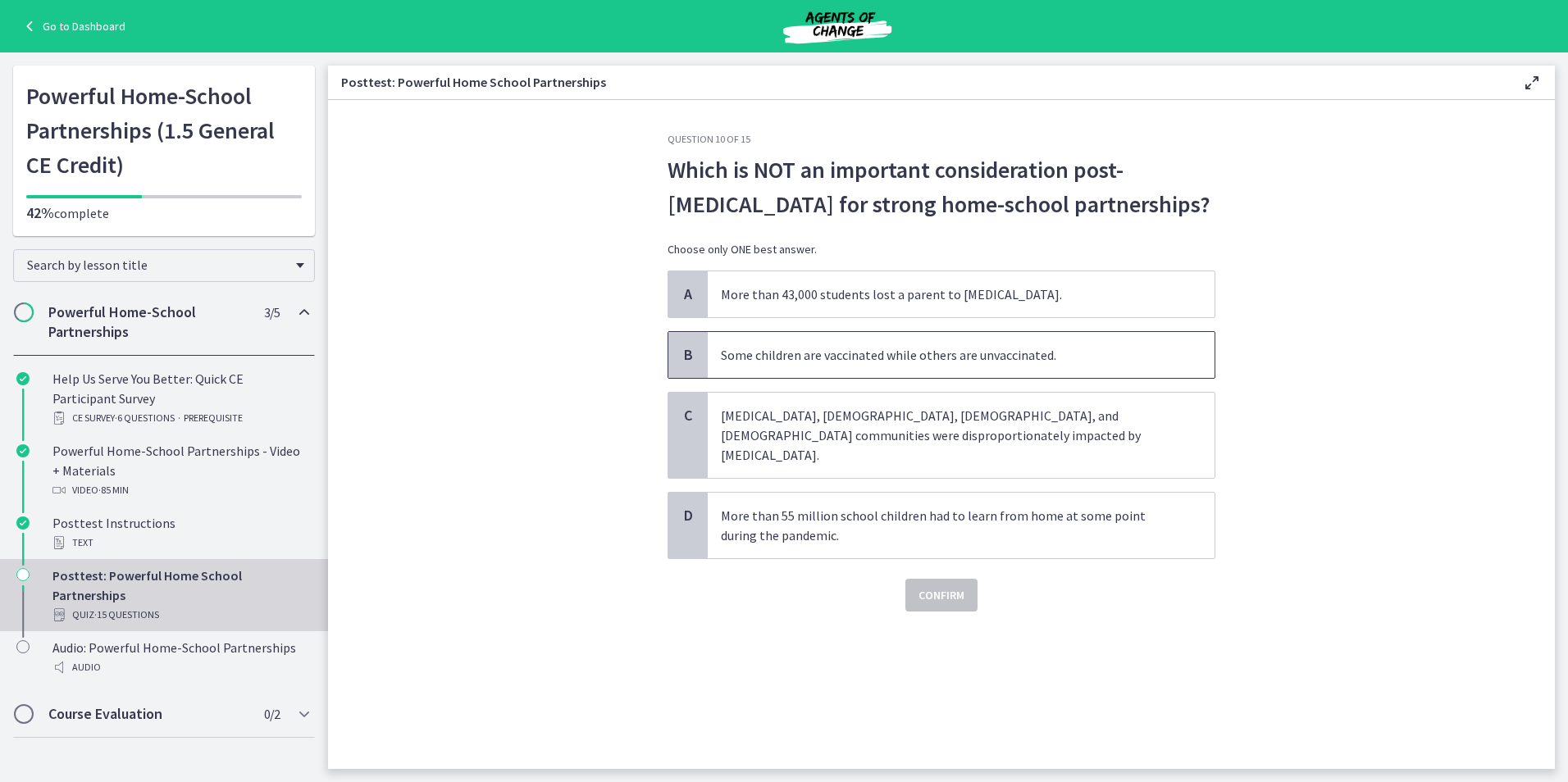
click at [1017, 367] on span "Some children are vaccinated while others are unvaccinated." at bounding box center [961, 355] width 507 height 46
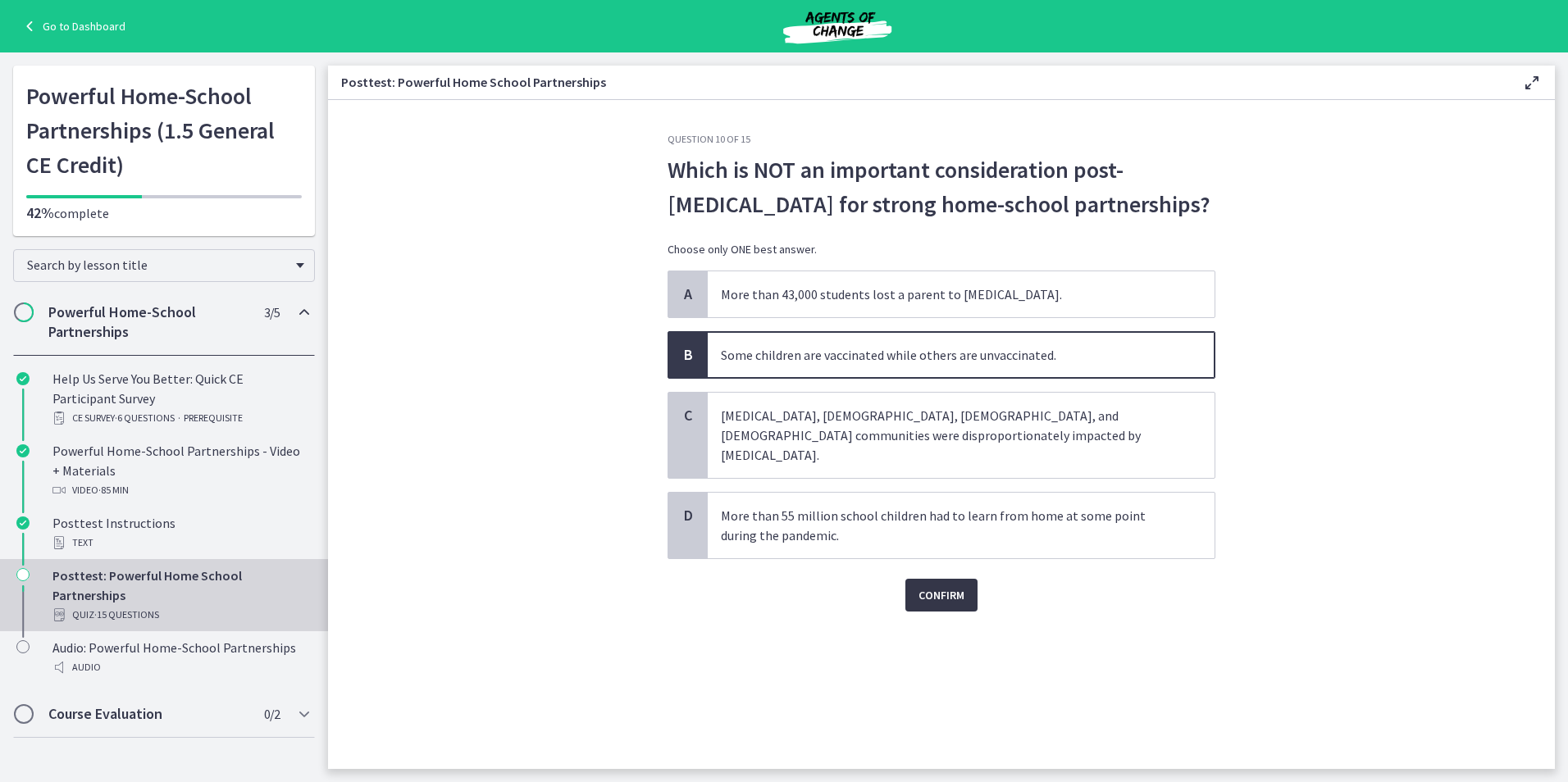
click at [944, 590] on button "Confirm" at bounding box center [940, 595] width 72 height 33
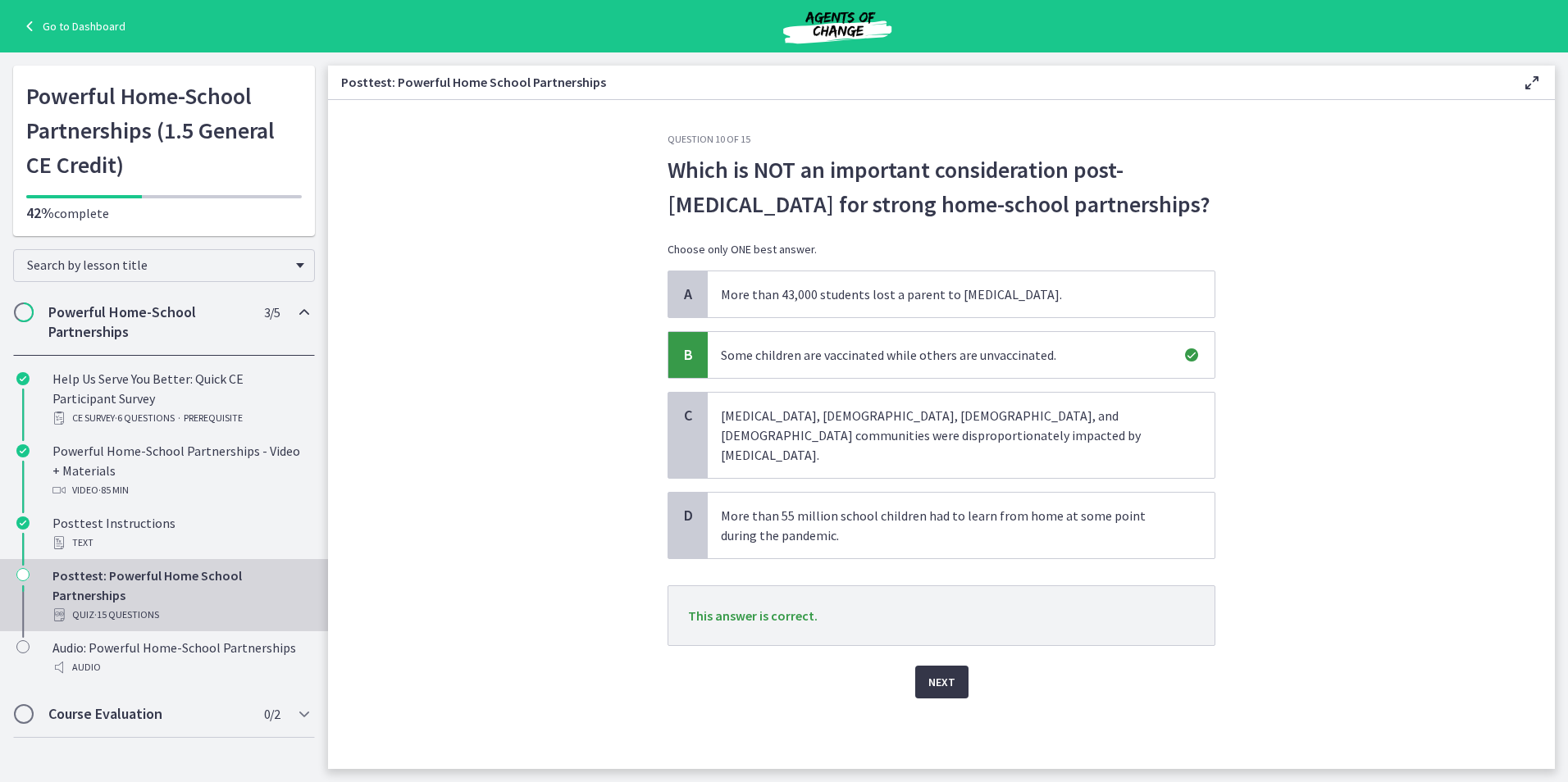
click at [957, 669] on button "Next" at bounding box center [941, 681] width 53 height 33
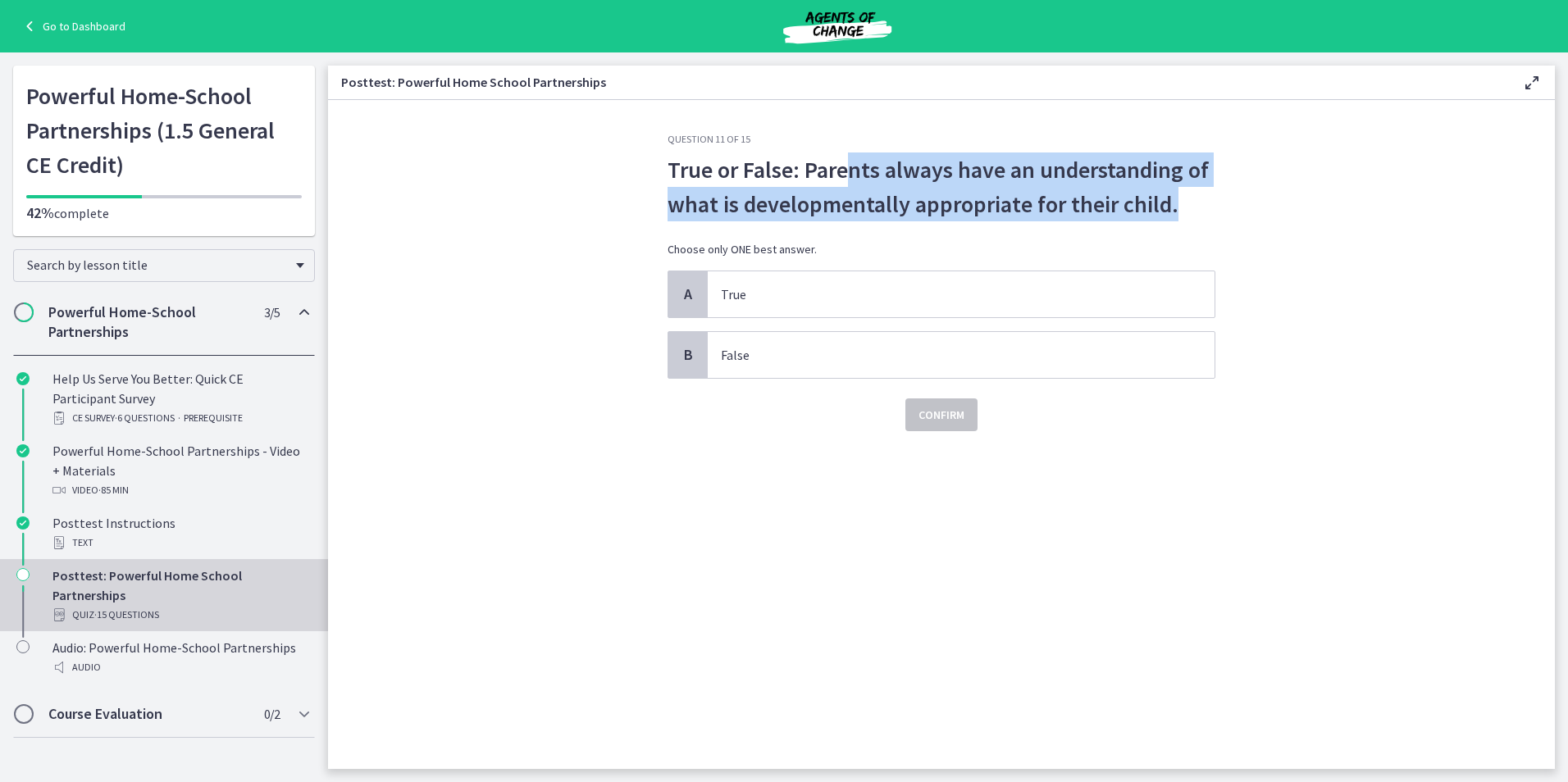
drag, startPoint x: 848, startPoint y: 169, endPoint x: 1209, endPoint y: 209, distance: 363.2
click at [1209, 209] on p "True or False: Parents always have an understanding of what is developmentally …" at bounding box center [941, 186] width 548 height 68
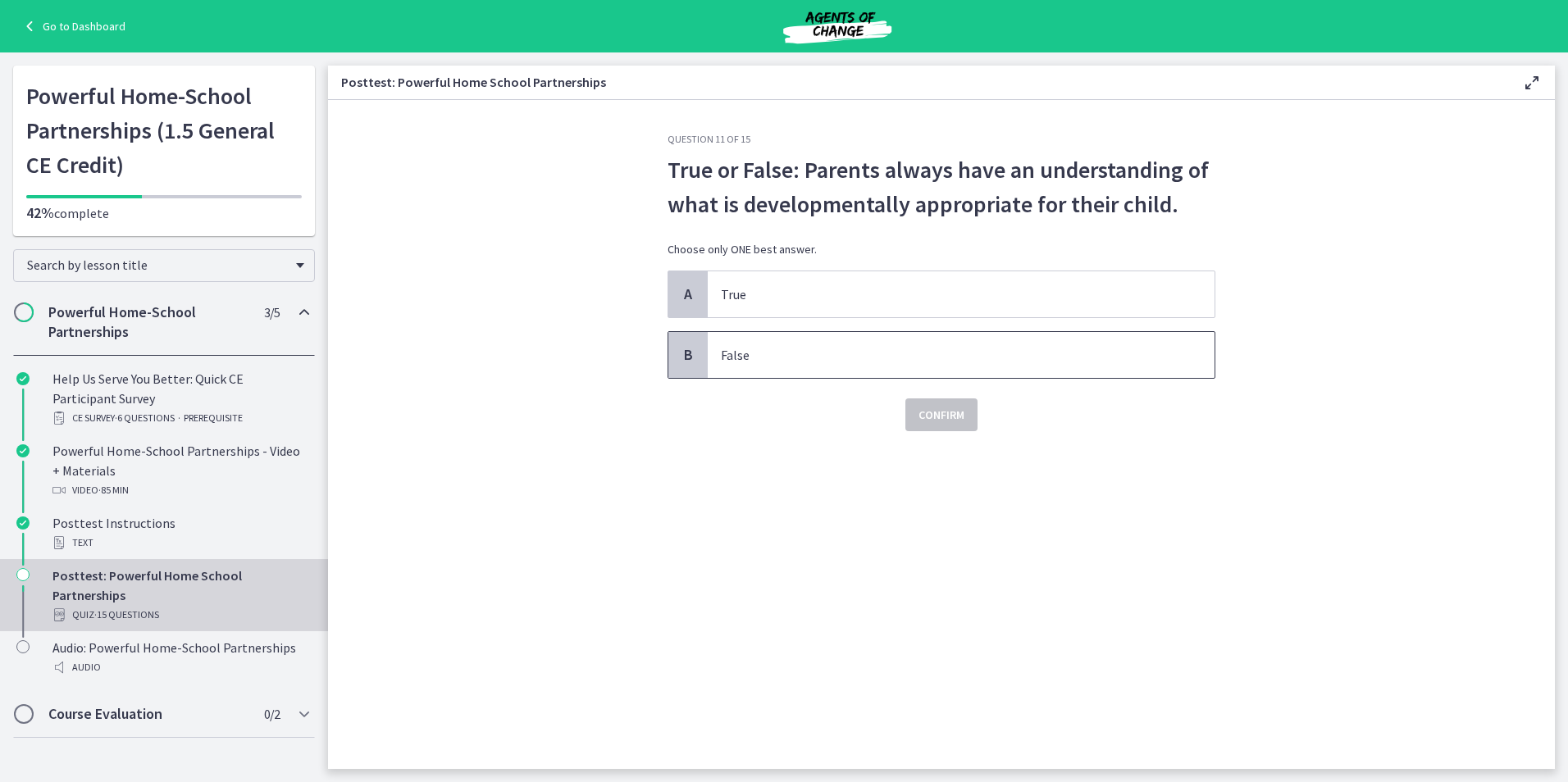
click at [799, 373] on span "False" at bounding box center [961, 355] width 507 height 46
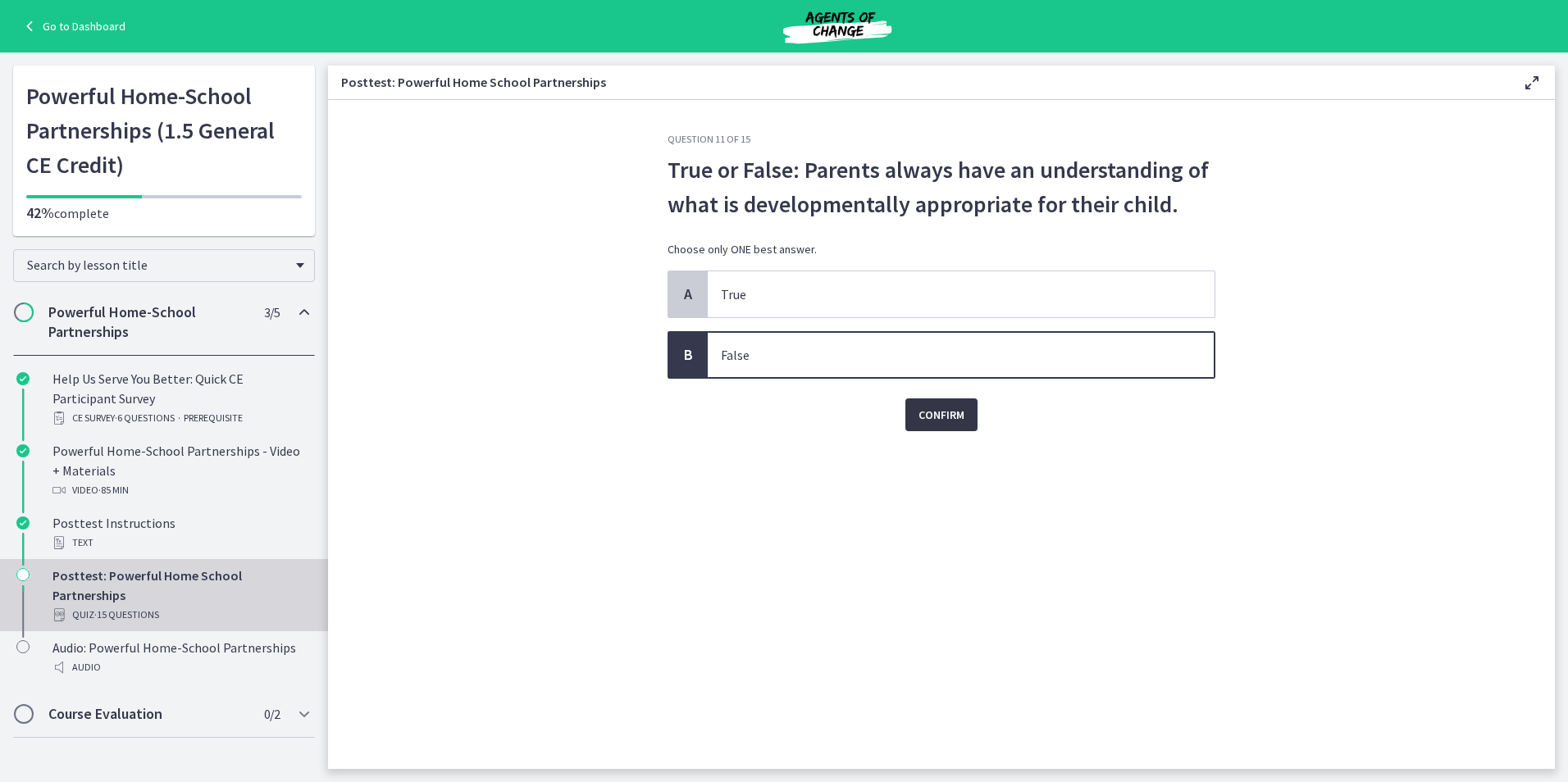
click at [935, 411] on span "Confirm" at bounding box center [941, 414] width 46 height 19
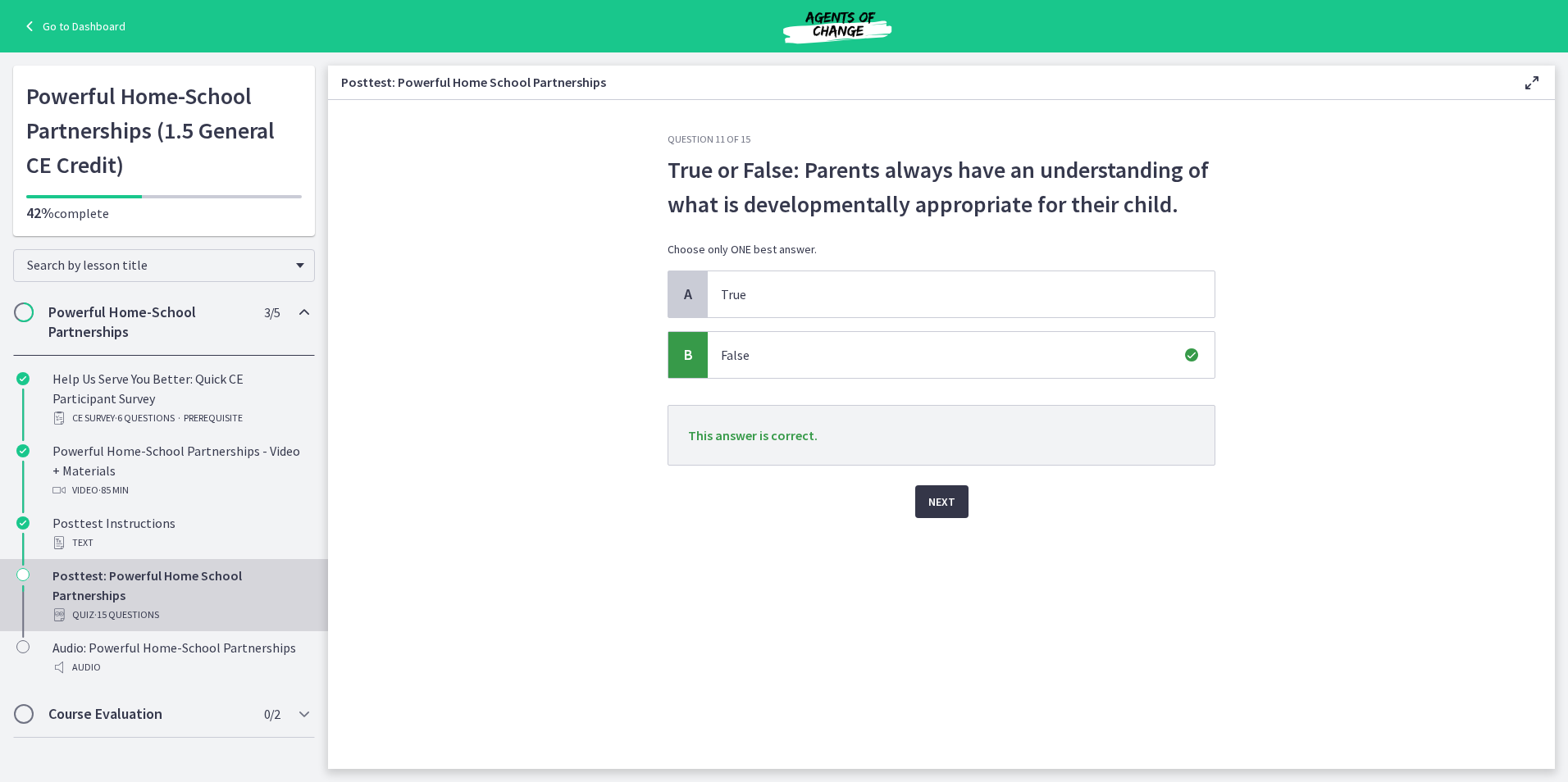
click at [918, 505] on button "Next" at bounding box center [941, 501] width 53 height 33
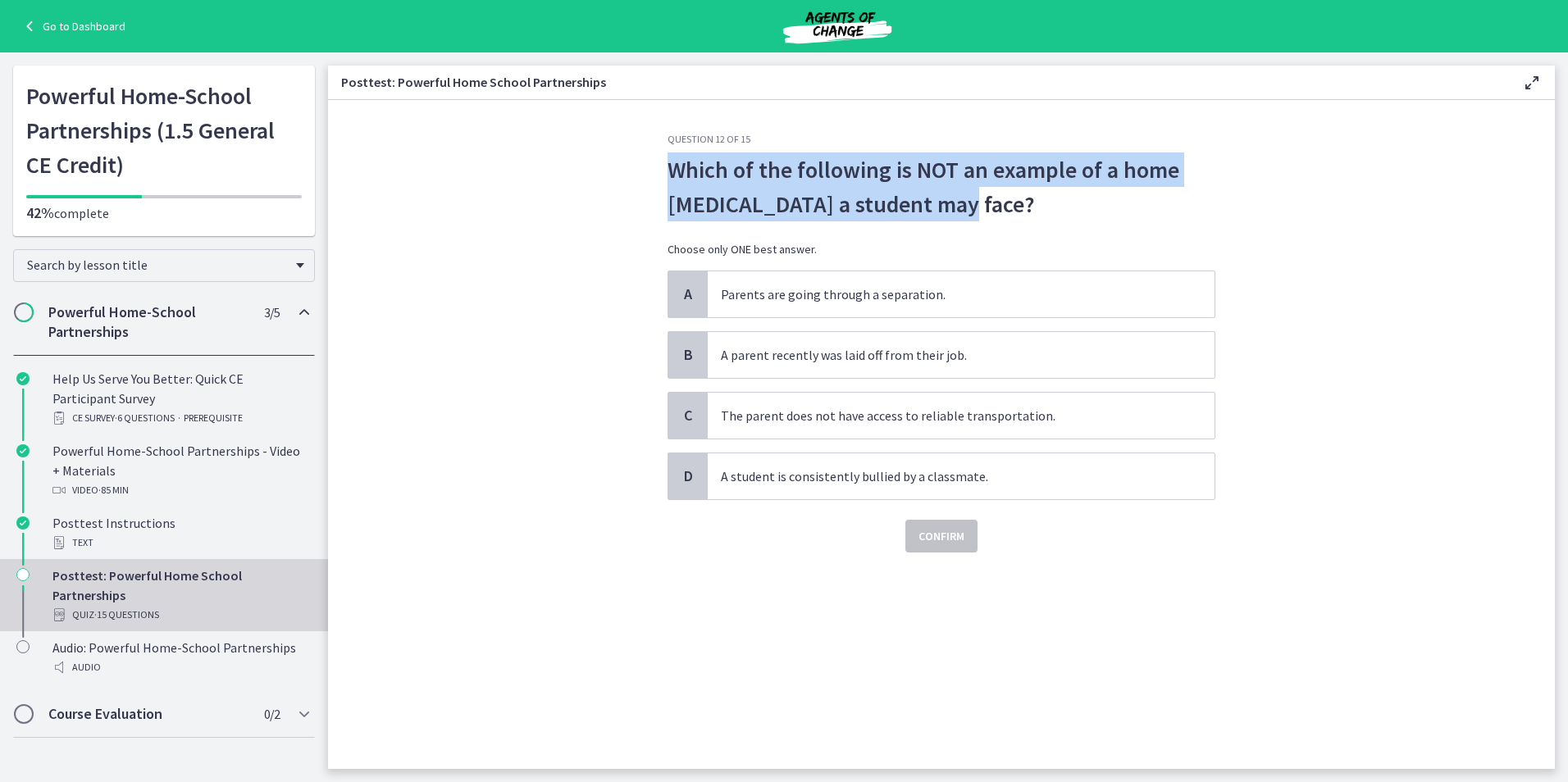
drag, startPoint x: 672, startPoint y: 164, endPoint x: 1088, endPoint y: 199, distance: 417.5
click at [1088, 199] on p "Which of the following is NOT an example of a home [MEDICAL_DATA] a student may…" at bounding box center [941, 186] width 548 height 68
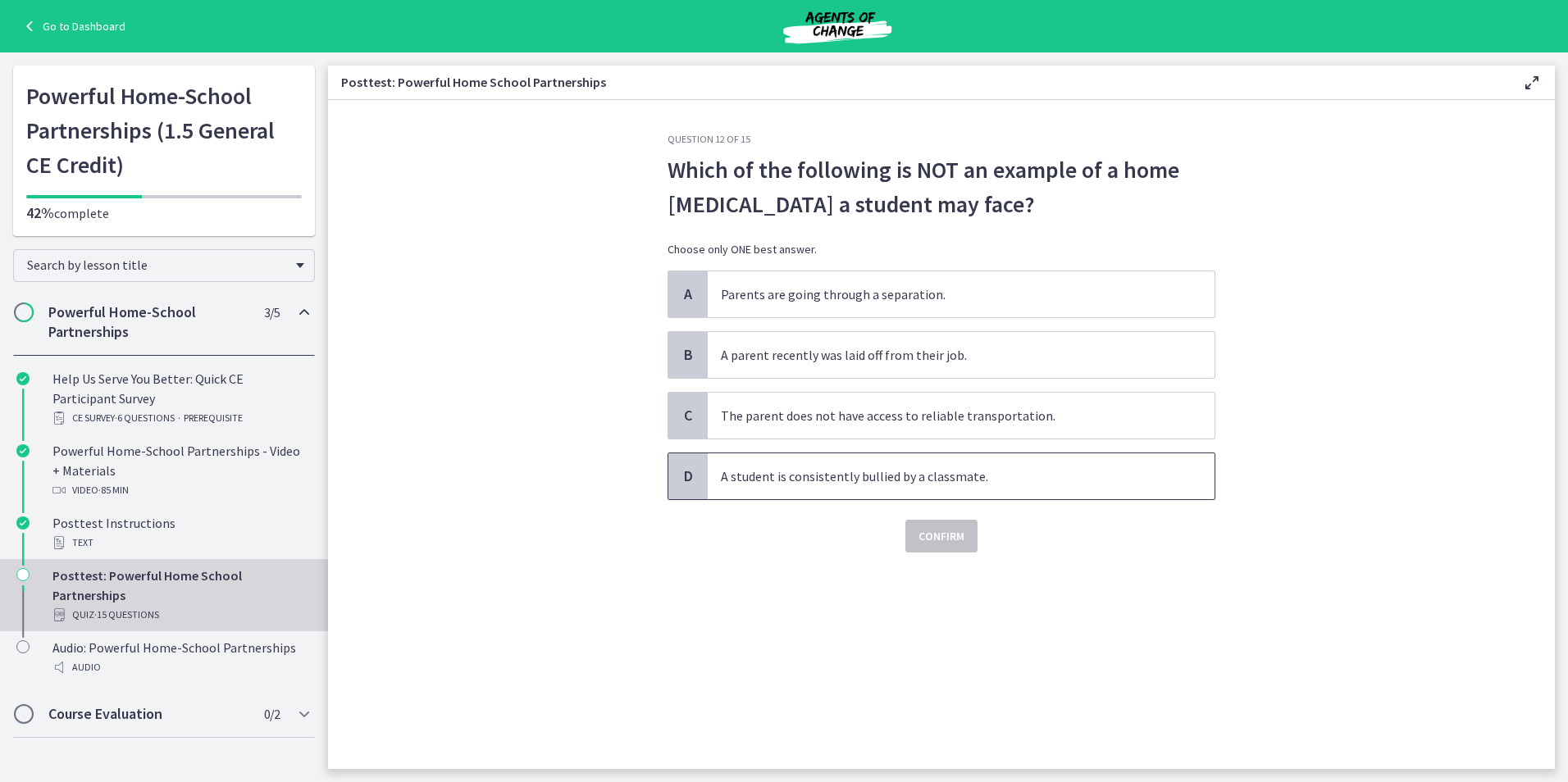
click at [946, 491] on span "A student is consistently bullied by a classmate." at bounding box center [961, 476] width 507 height 46
click at [946, 522] on button "Confirm" at bounding box center [940, 536] width 72 height 33
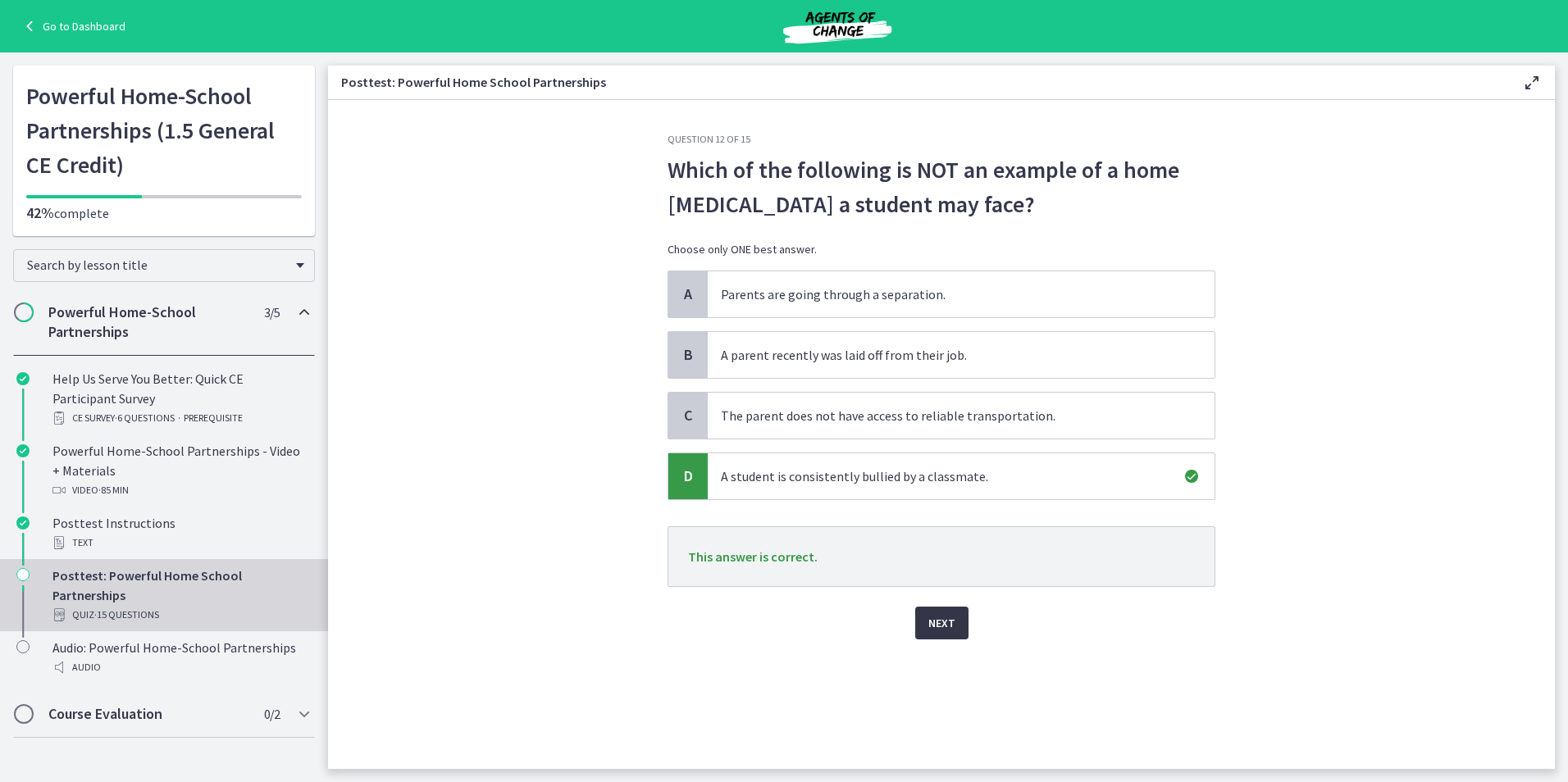
click at [950, 621] on span "Next" at bounding box center [942, 622] width 27 height 19
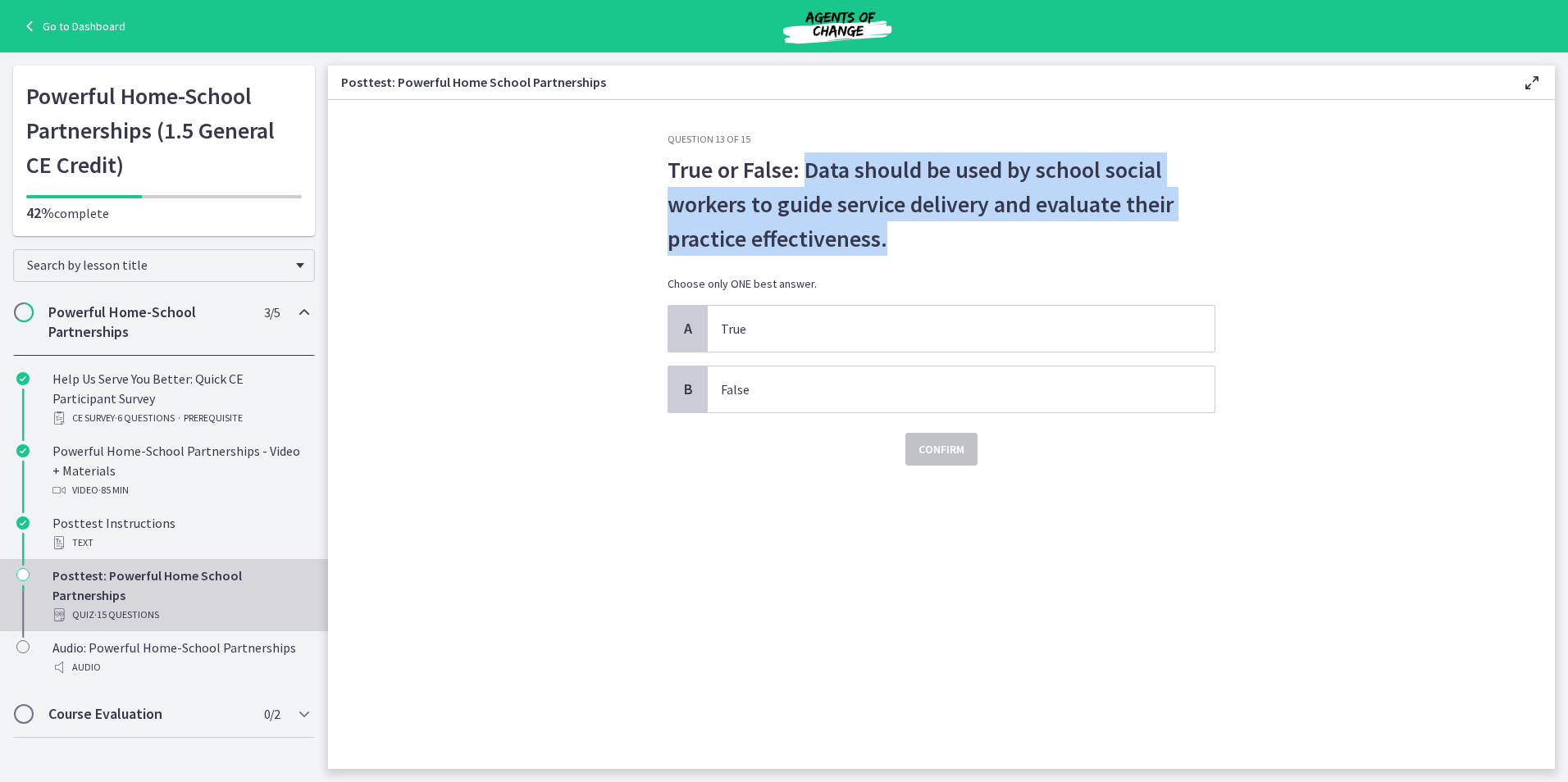
drag, startPoint x: 808, startPoint y: 171, endPoint x: 1069, endPoint y: 239, distance: 269.7
click at [1069, 239] on p "True or False: Data should be used by school social workers to guide service de…" at bounding box center [941, 204] width 548 height 103
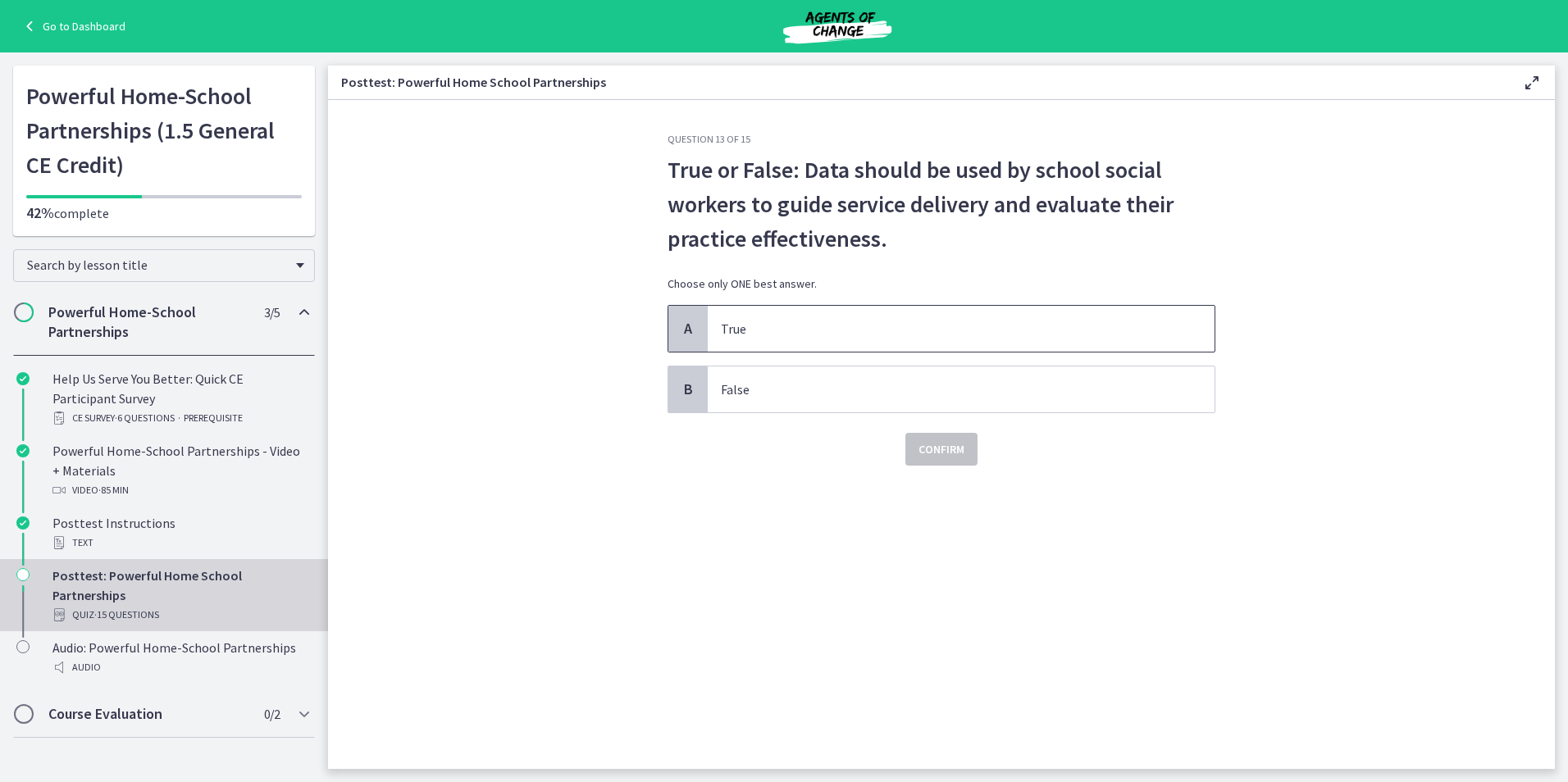
click at [858, 315] on span "True" at bounding box center [961, 329] width 507 height 46
click at [925, 461] on button "Confirm" at bounding box center [940, 449] width 72 height 33
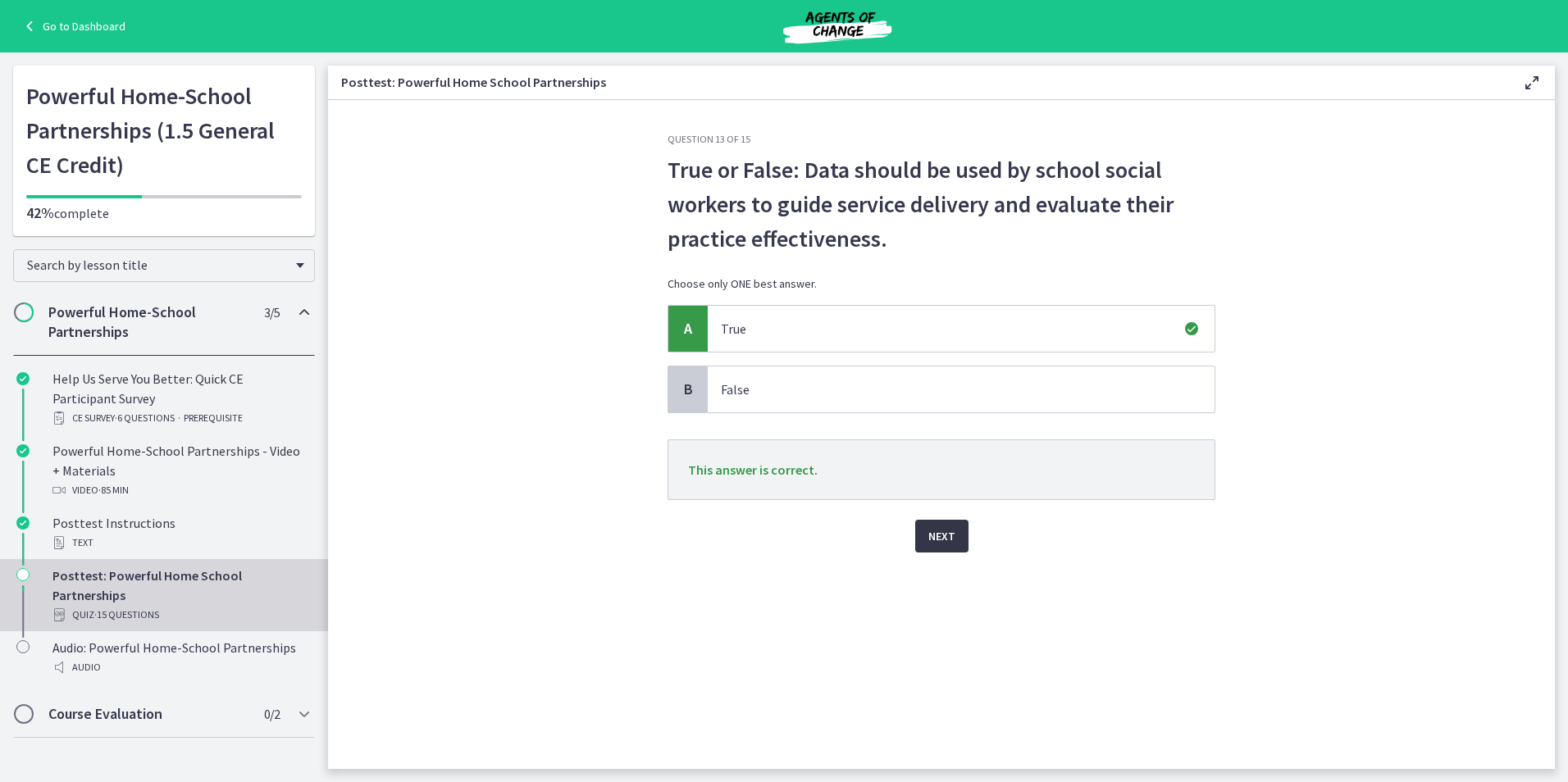
click at [940, 538] on span "Next" at bounding box center [942, 535] width 27 height 19
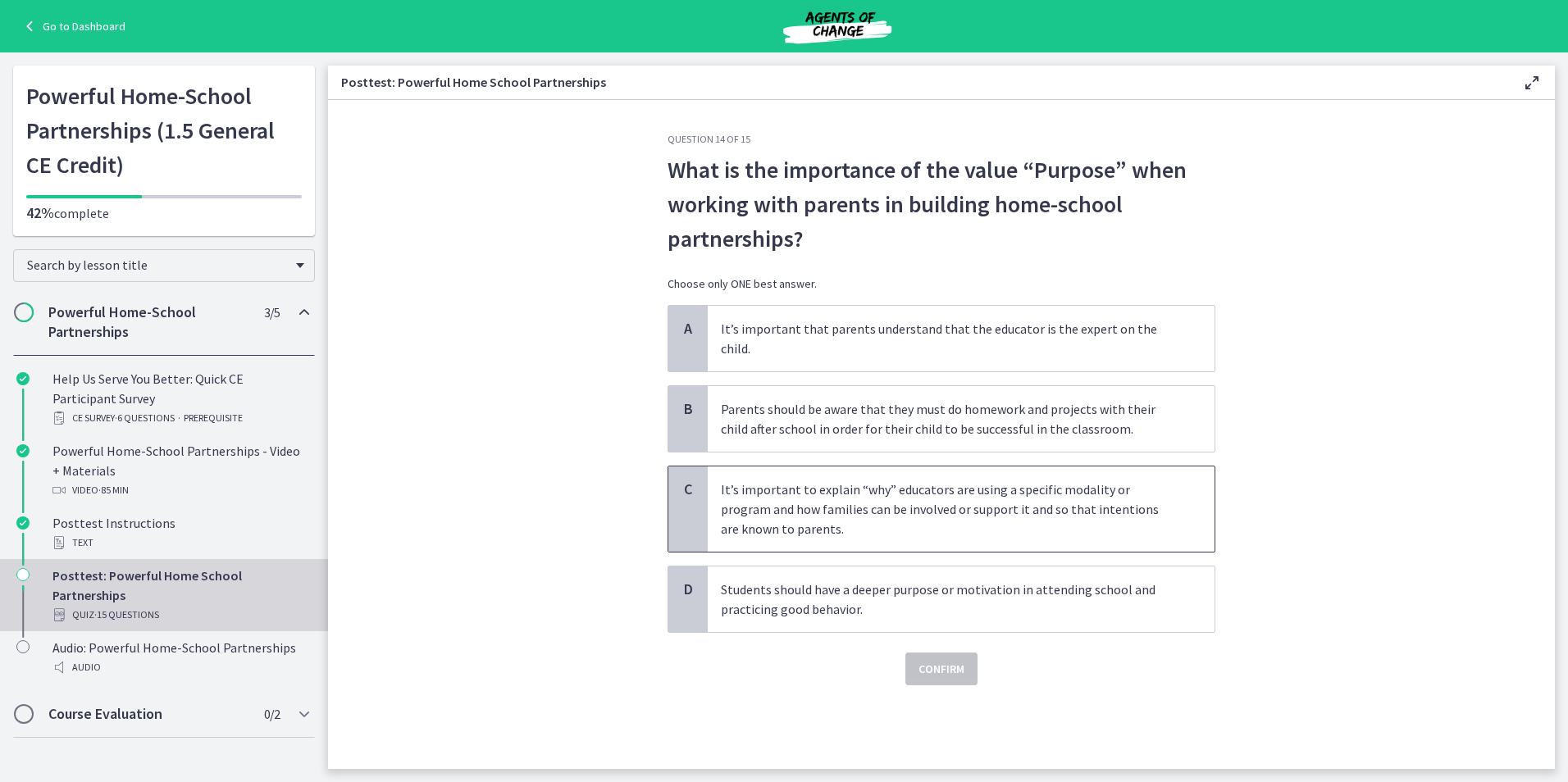
click at [907, 504] on p "It’s important to explain “why” educators are using a specific modality or prog…" at bounding box center [944, 509] width 447 height 59
click at [930, 659] on span "Confirm" at bounding box center [941, 669] width 46 height 19
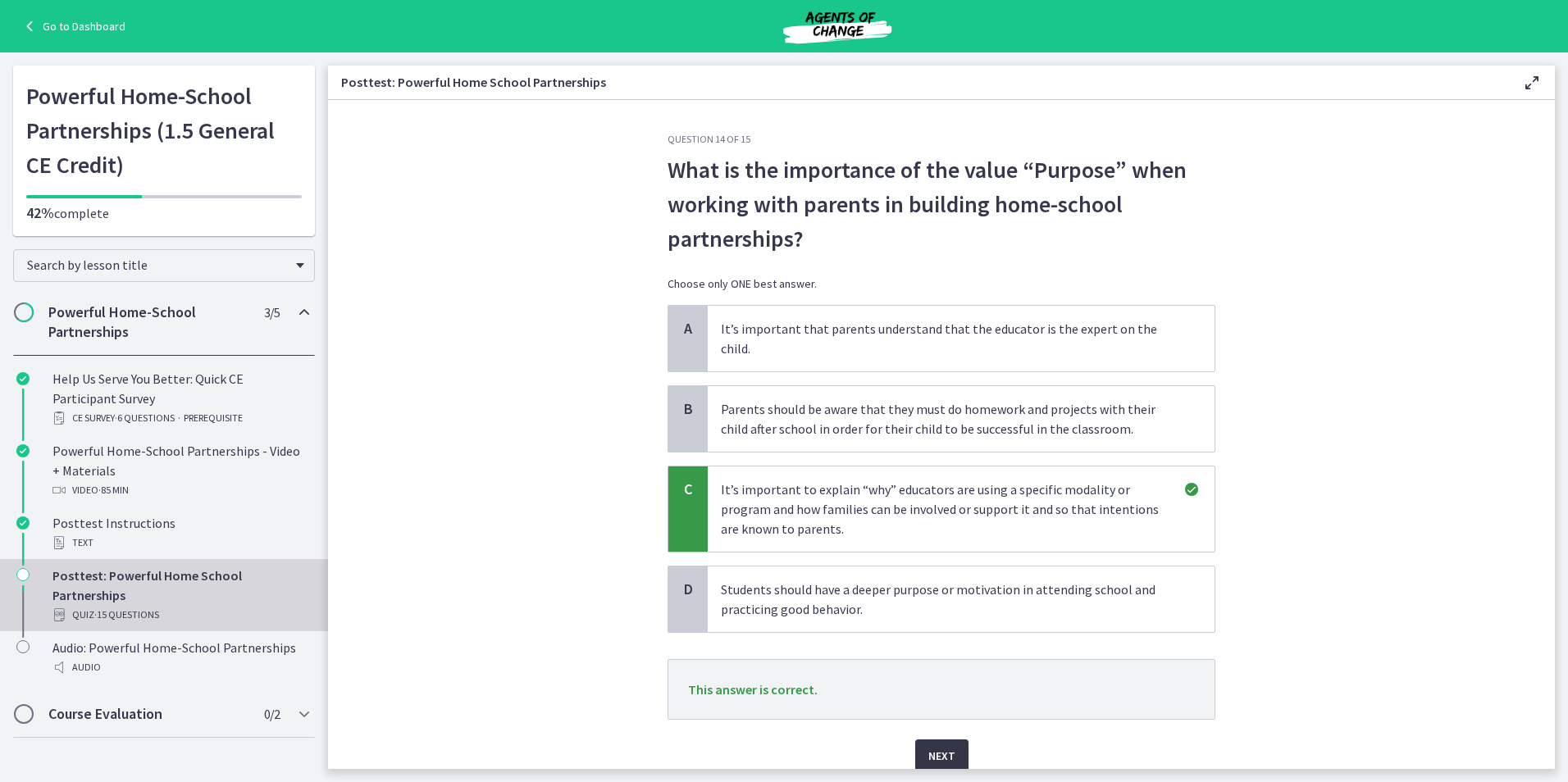
click at [939, 746] on span "Next" at bounding box center [942, 755] width 27 height 19
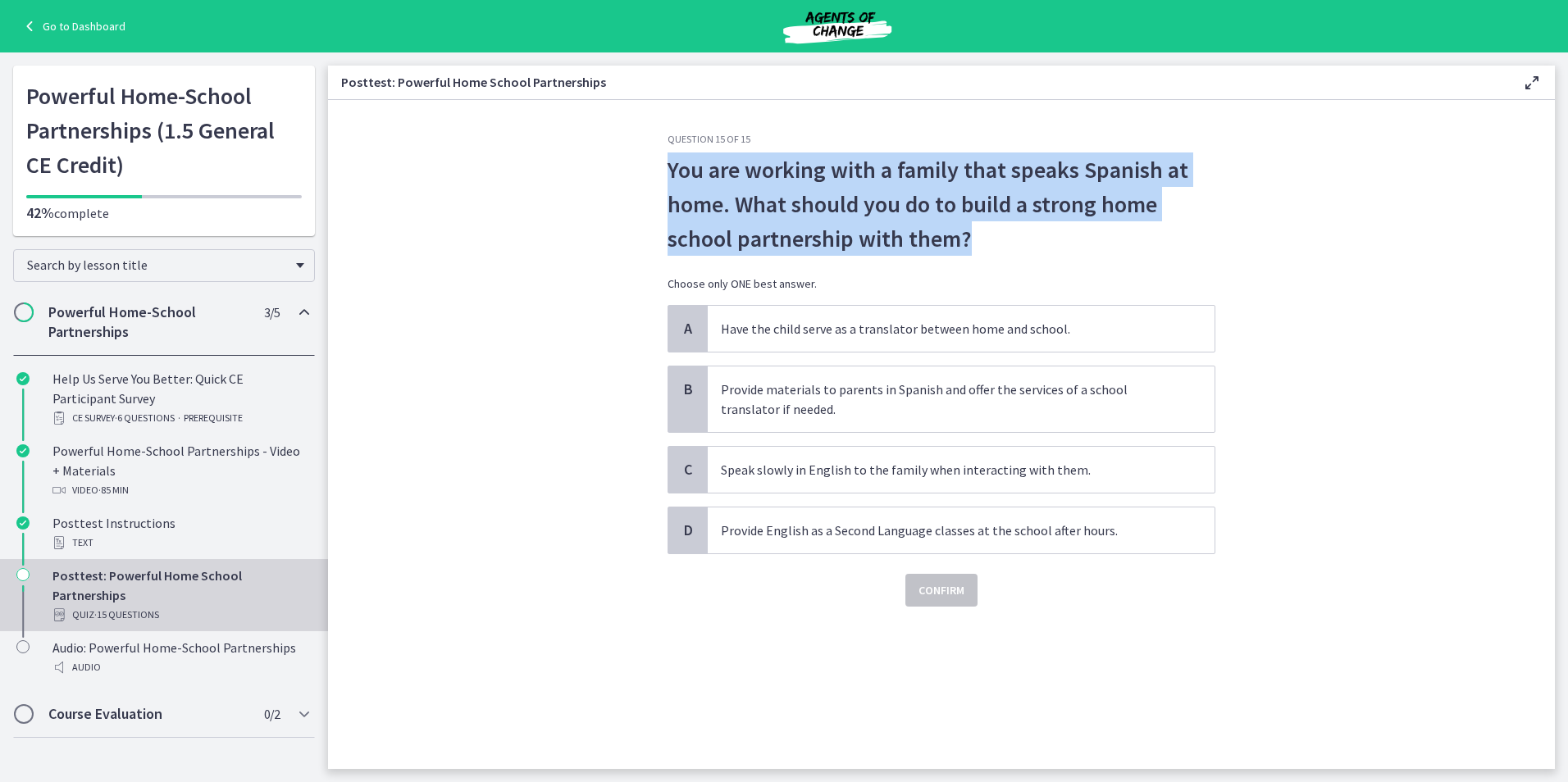
drag, startPoint x: 659, startPoint y: 177, endPoint x: 984, endPoint y: 243, distance: 331.6
click at [984, 243] on div "Question 15 of 15 You are working with a family that speaks Spanish at home. Wh…" at bounding box center [941, 451] width 574 height 636
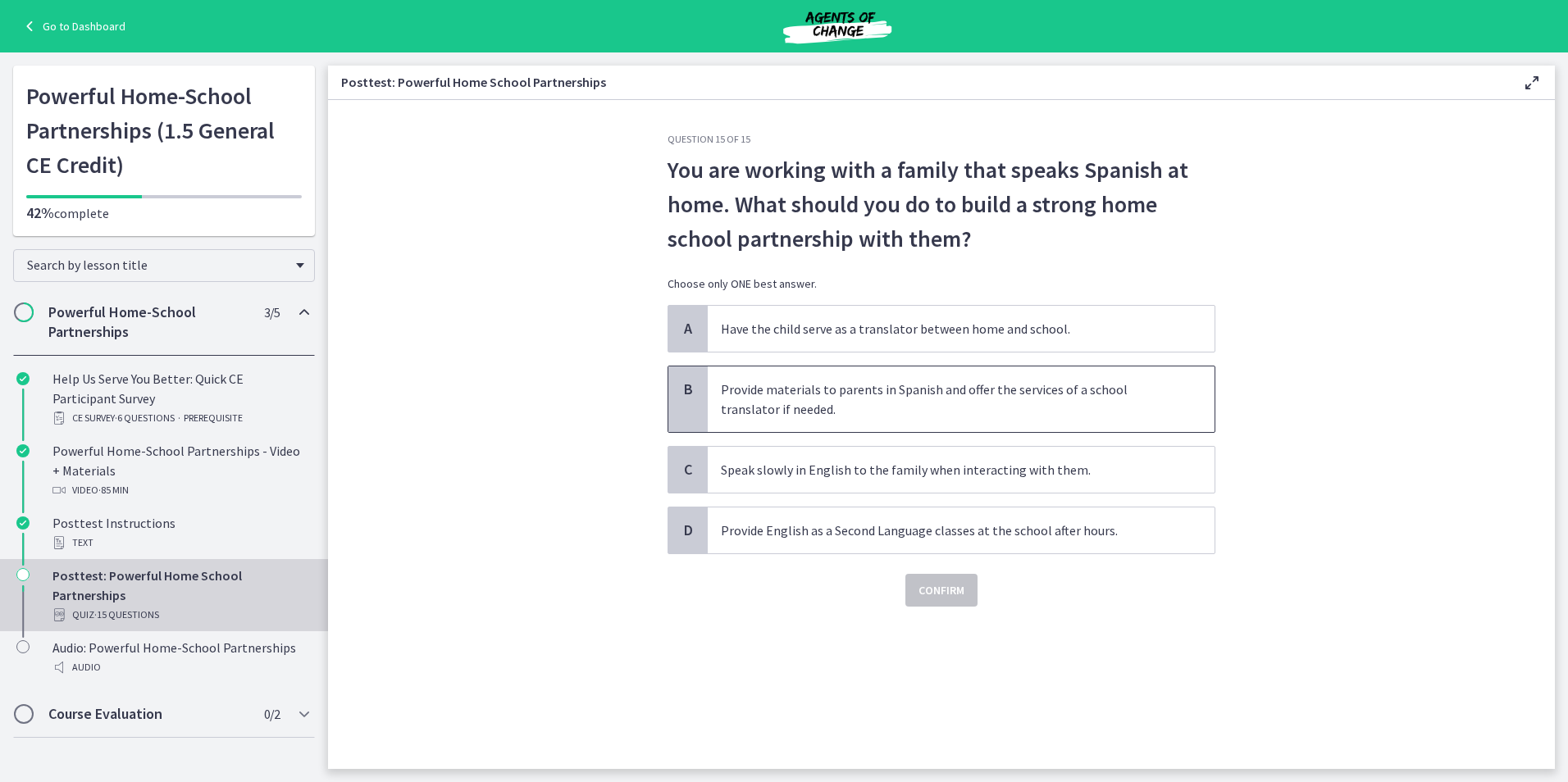
click at [789, 418] on span "Provide materials to parents in Spanish and offer the services of a school tran…" at bounding box center [961, 399] width 507 height 66
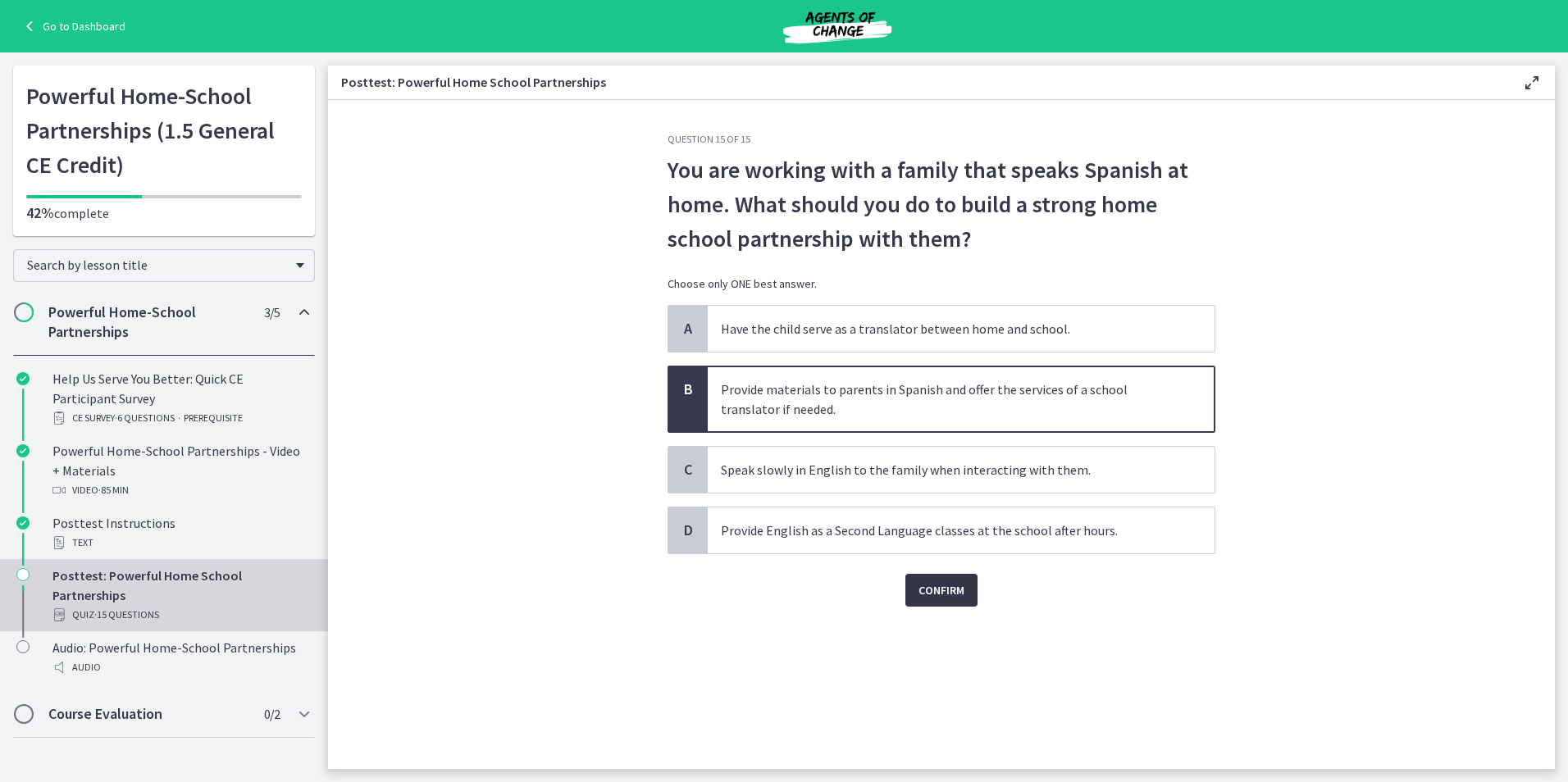
click at [955, 586] on span "Confirm" at bounding box center [941, 589] width 46 height 19
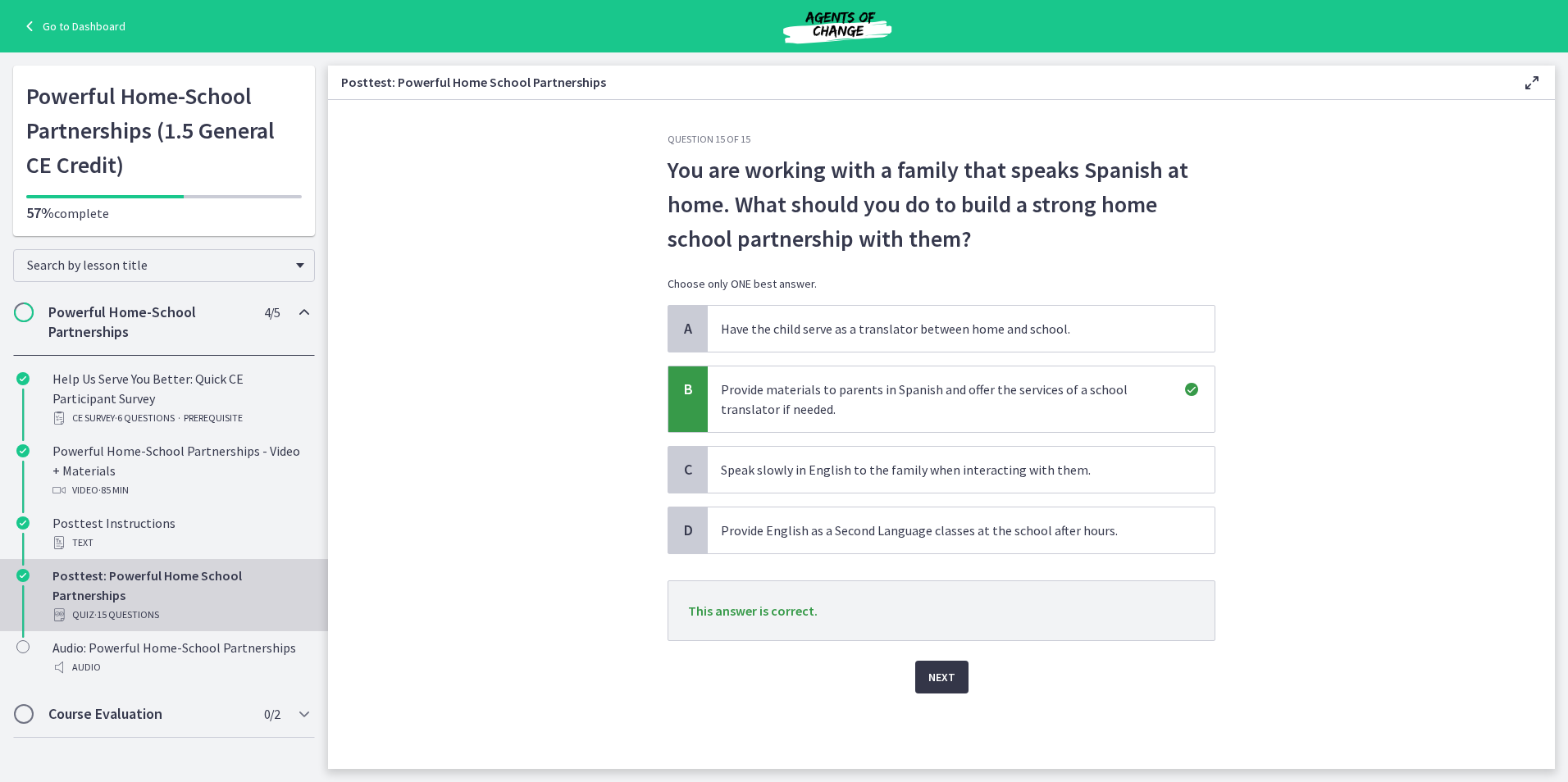
click at [957, 685] on button "Next" at bounding box center [941, 676] width 53 height 33
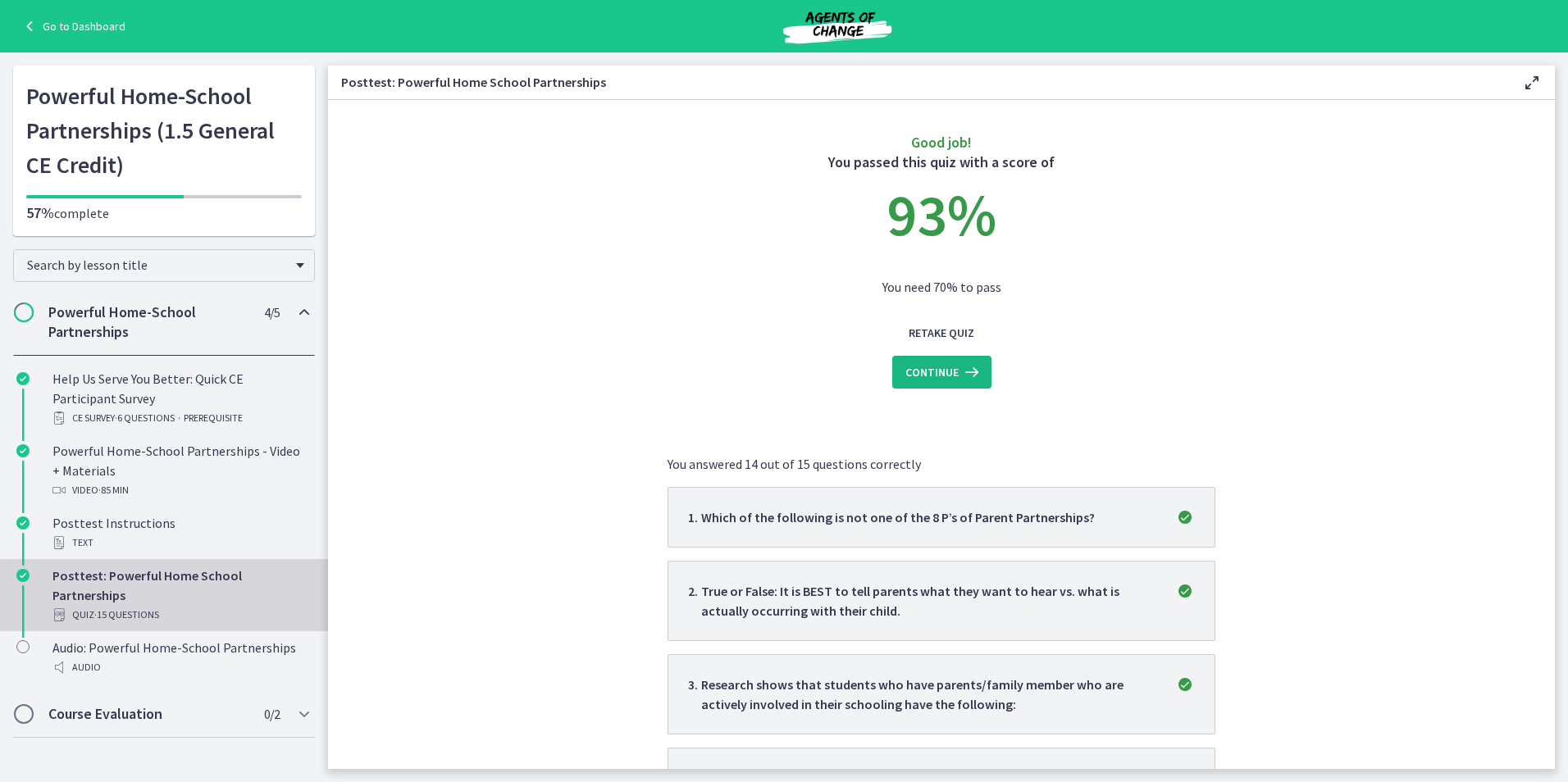
click at [953, 382] on button "Continue" at bounding box center [941, 372] width 99 height 33
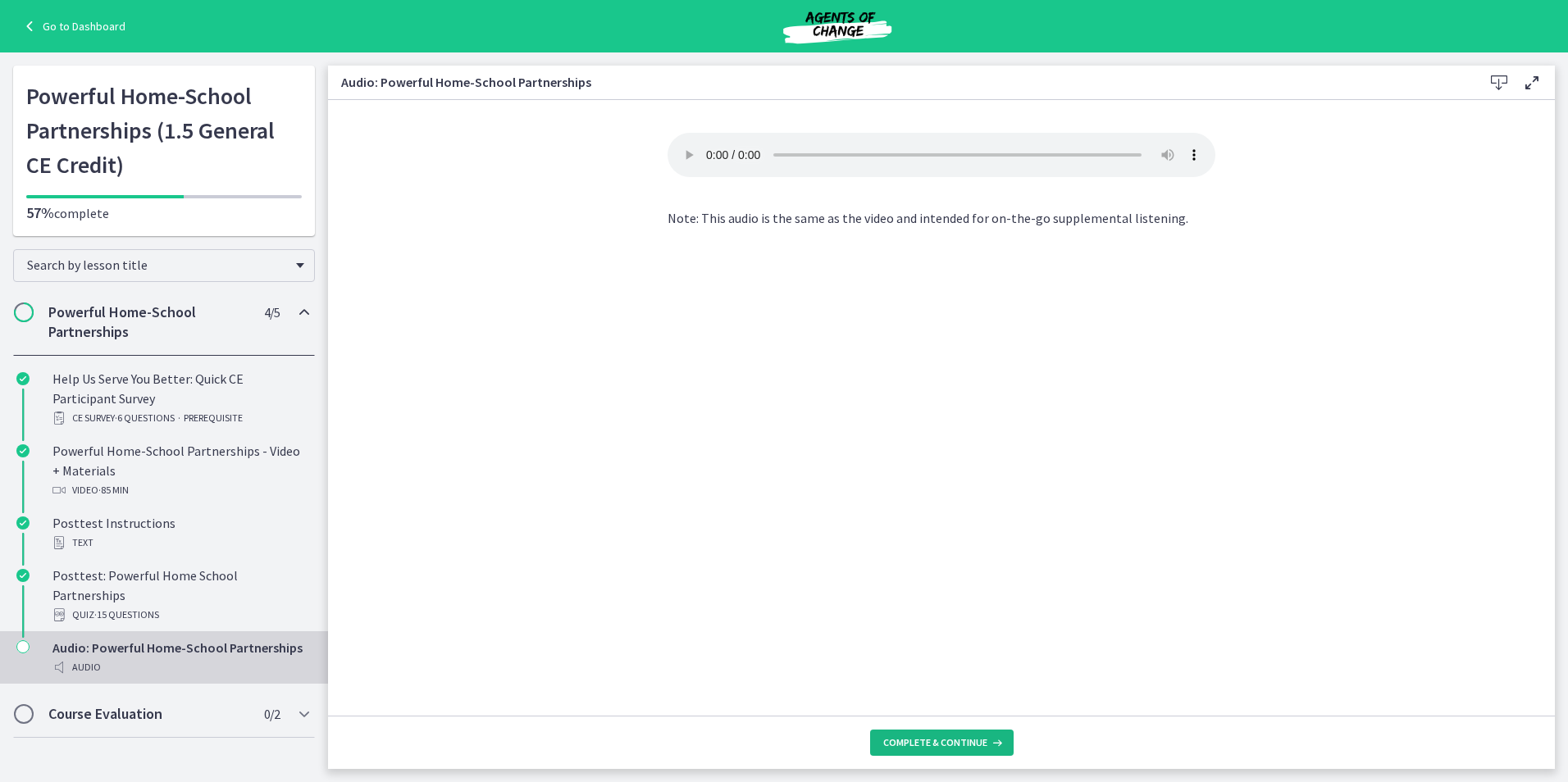
click at [951, 745] on span "Complete & continue" at bounding box center [935, 743] width 104 height 14
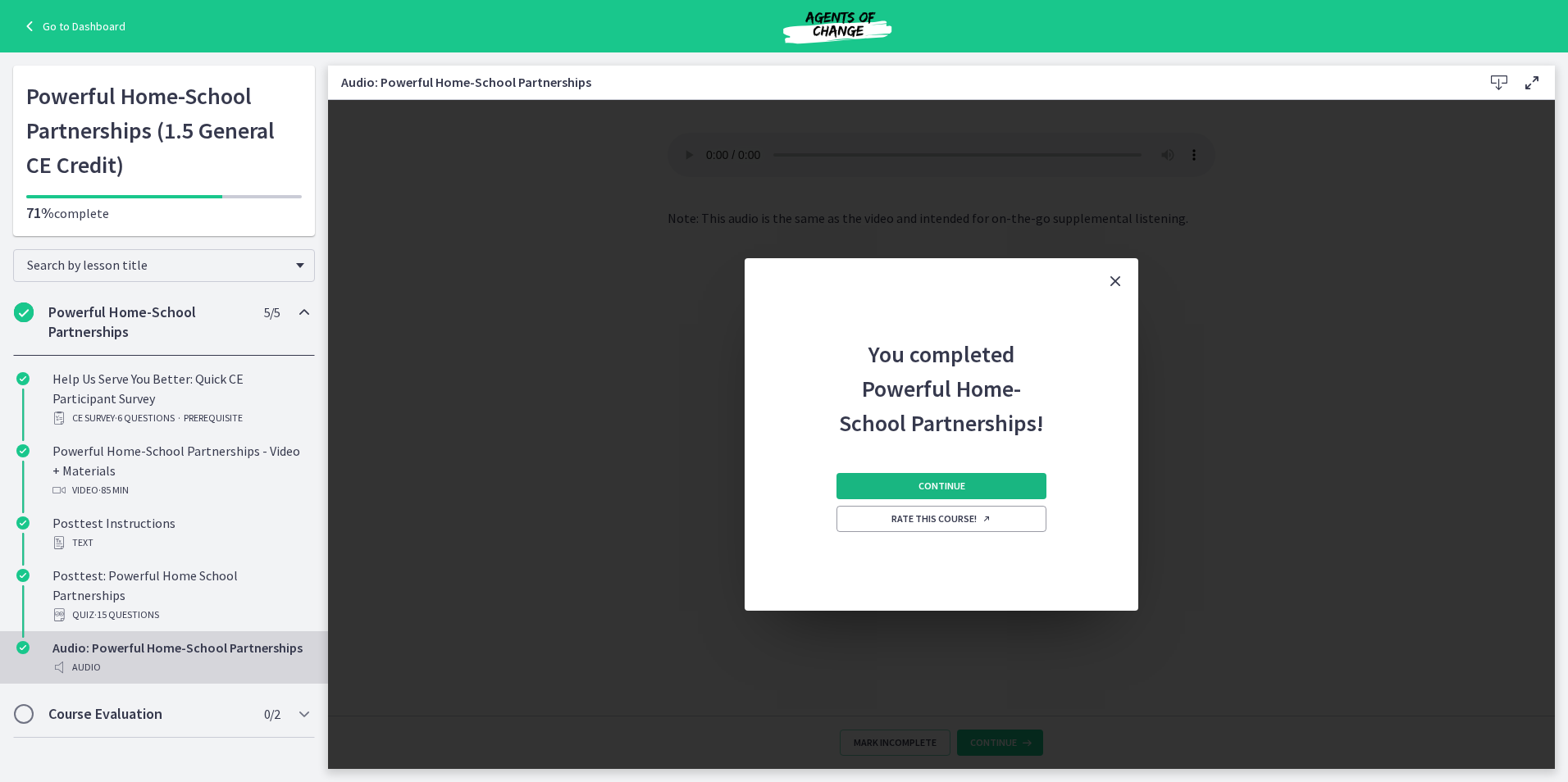
click at [984, 483] on button "Continue" at bounding box center [941, 485] width 210 height 26
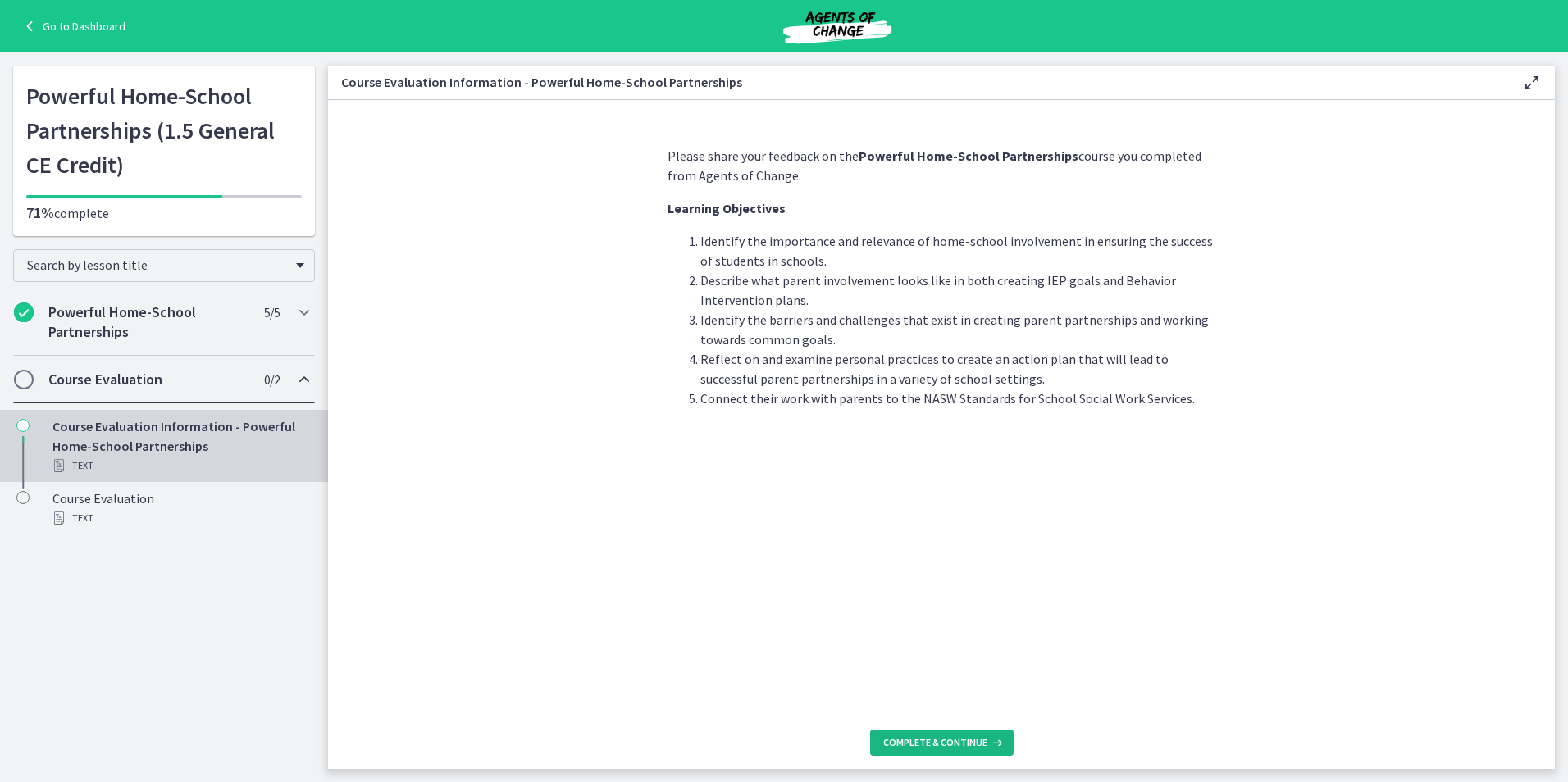
click at [957, 746] on span "Complete & continue" at bounding box center [935, 743] width 104 height 14
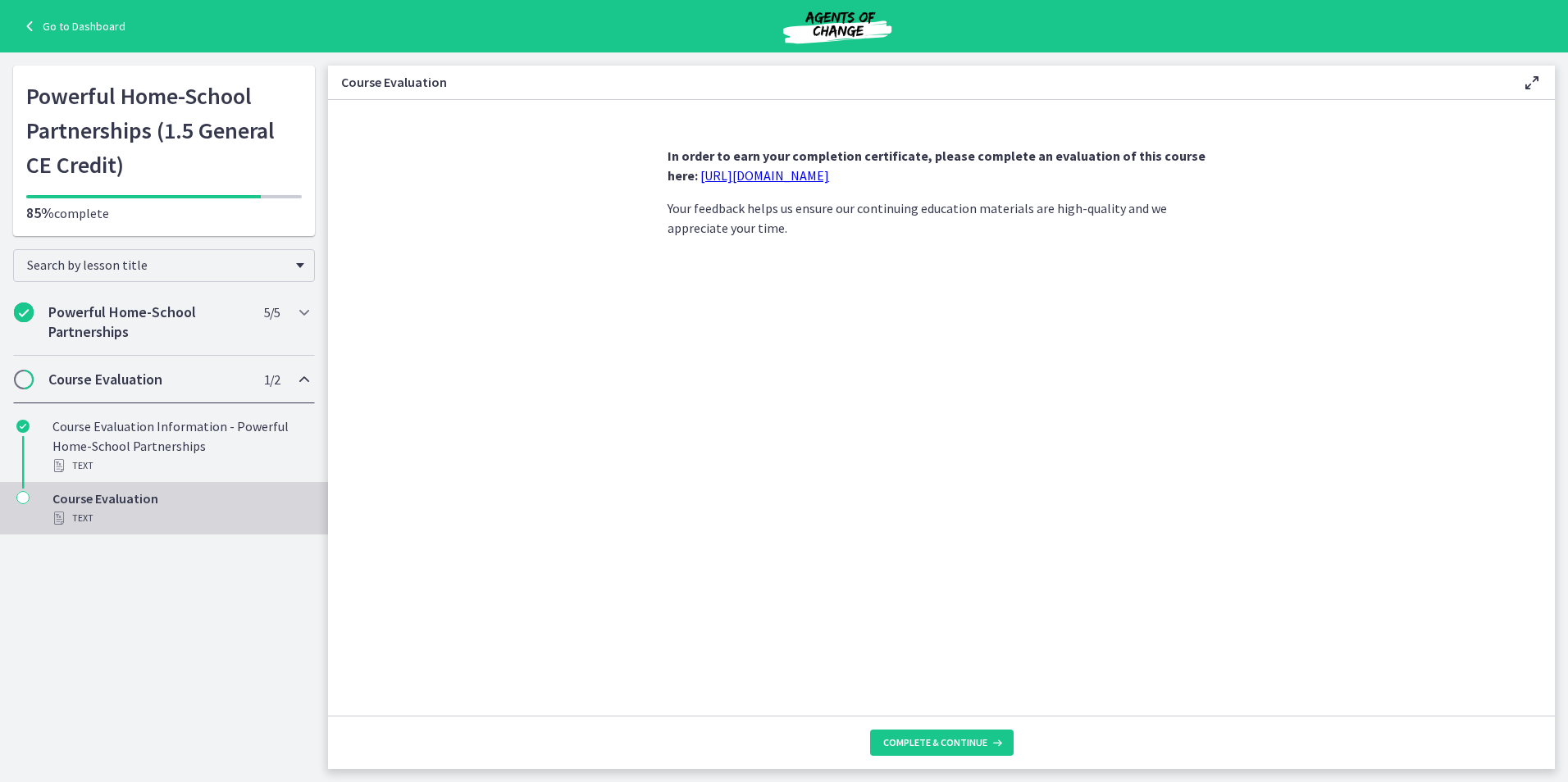
click at [728, 172] on link "[URL][DOMAIN_NAME]" at bounding box center [765, 175] width 129 height 16
